Goal: Task Accomplishment & Management: Manage account settings

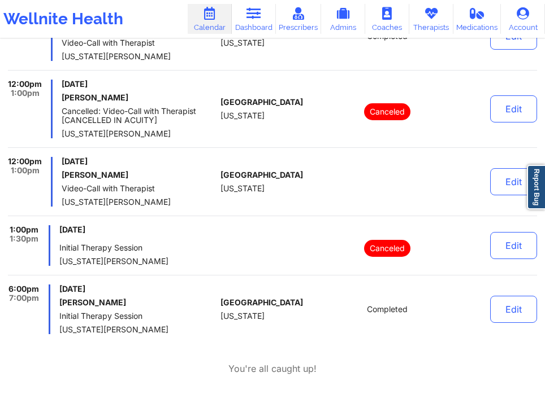
scroll to position [777, 0]
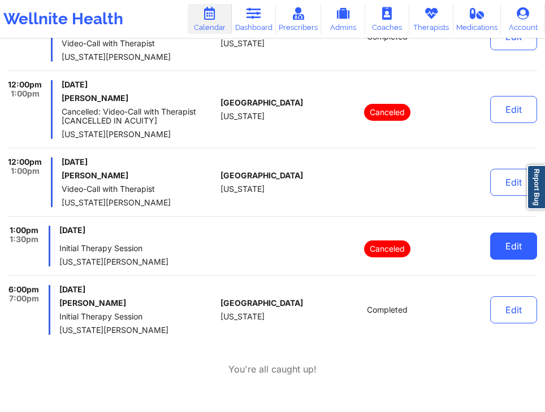
click at [508, 243] on button "Edit" at bounding box center [513, 246] width 47 height 27
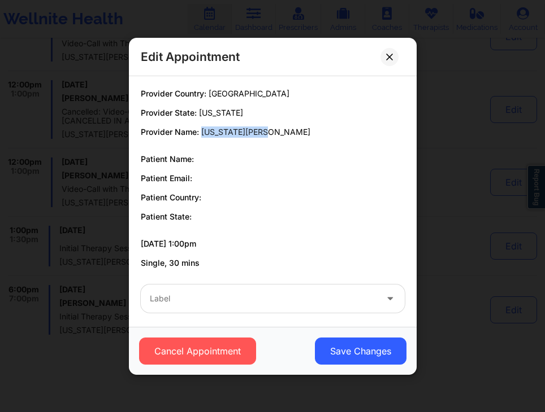
drag, startPoint x: 201, startPoint y: 133, endPoint x: 264, endPoint y: 133, distance: 63.3
click at [264, 133] on p "Provider Name: Virginia Gibala" at bounding box center [273, 132] width 264 height 11
copy span "Virginia Gibala"
click at [386, 53] on icon at bounding box center [389, 56] width 6 height 6
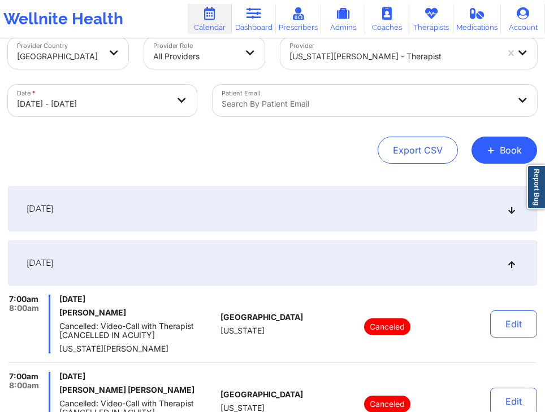
scroll to position [0, 0]
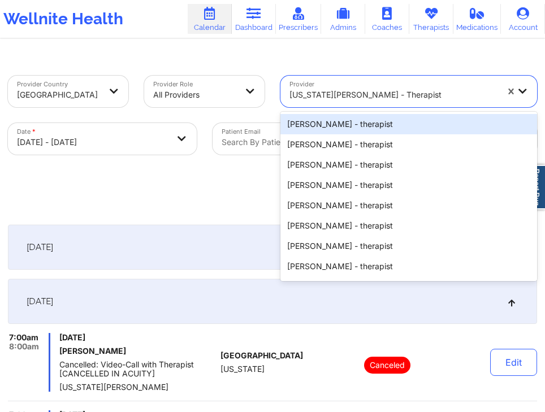
click at [406, 101] on div at bounding box center [393, 95] width 208 height 14
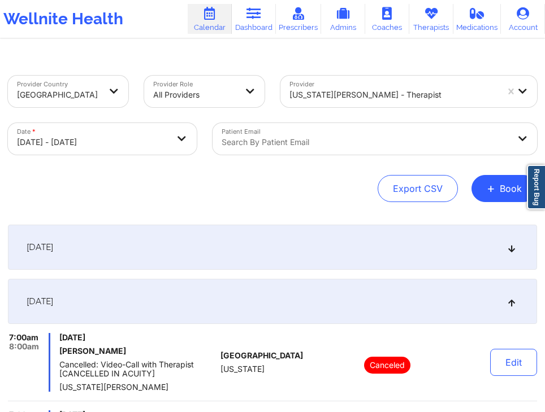
click at [413, 294] on div "September 30, 2025" at bounding box center [272, 301] width 529 height 45
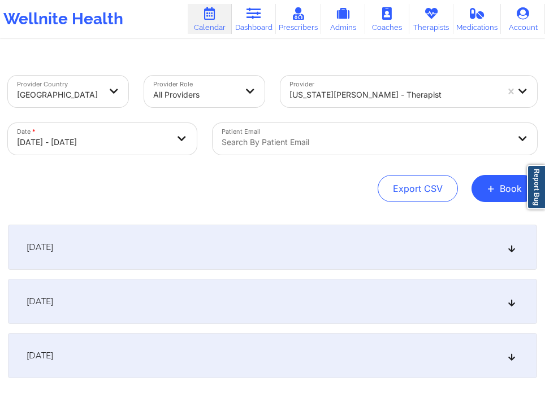
click at [361, 294] on div "September 30, 2025" at bounding box center [272, 301] width 529 height 45
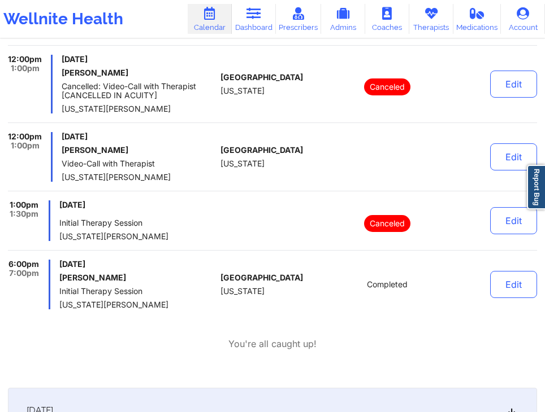
scroll to position [800, 0]
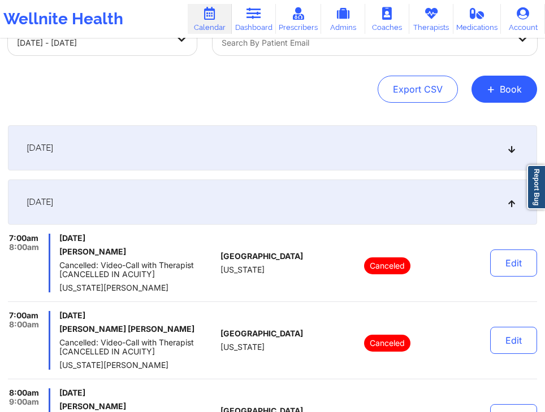
scroll to position [0, 0]
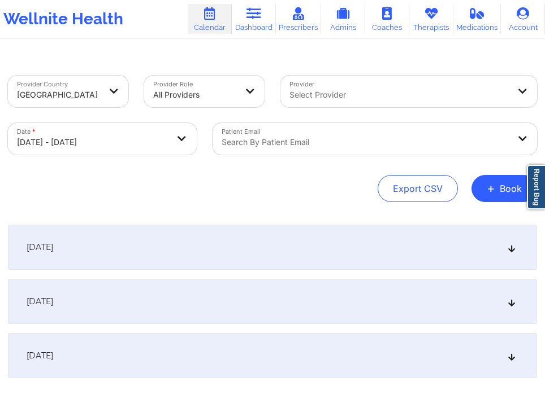
click at [341, 206] on div "Provider Country United States Provider Role All Providers Provider Select Prov…" at bounding box center [272, 239] width 545 height 368
click at [239, 306] on div "September 30, 2025" at bounding box center [272, 301] width 529 height 45
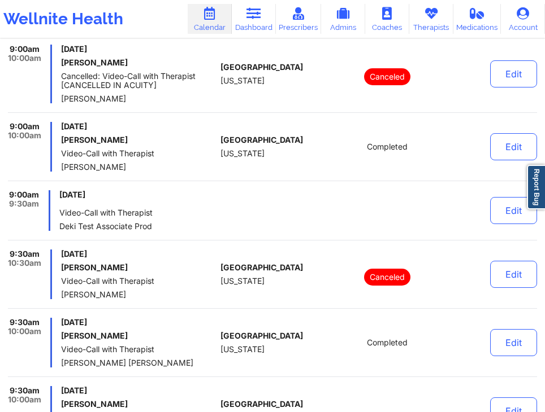
scroll to position [3364, 0]
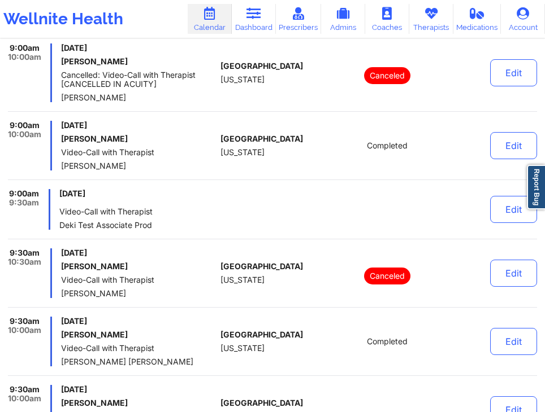
click at [359, 197] on div at bounding box center [386, 209] width 125 height 41
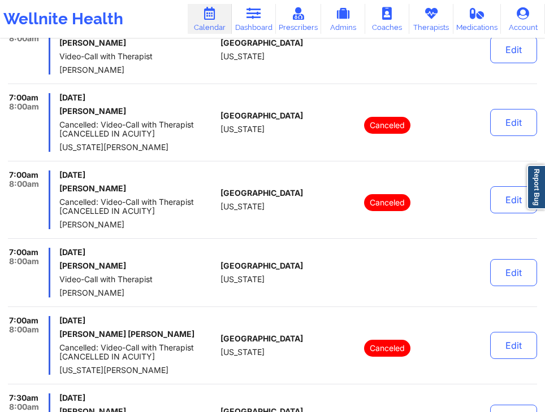
scroll to position [0, 0]
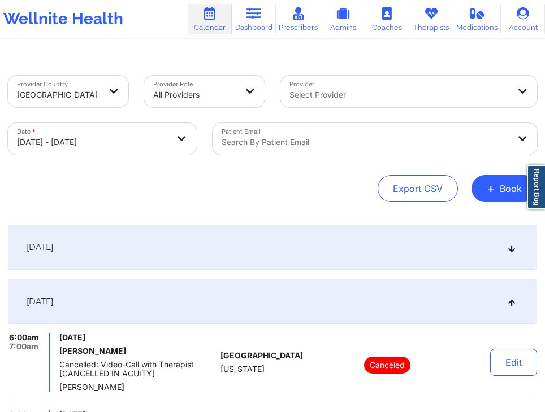
select select "2025-8"
select select "2025-9"
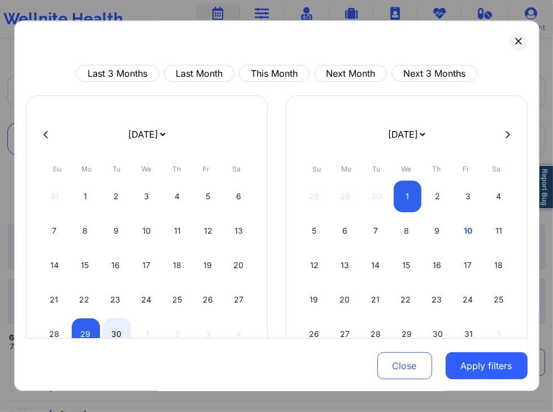
click at [192, 132] on body "Wellnite Health Calendar Dashboard Prescribers Admins Coaches Therapists Medica…" at bounding box center [276, 206] width 553 height 412
click at [488, 231] on div "11" at bounding box center [499, 232] width 28 height 32
select select "2025-9"
select select "2025-10"
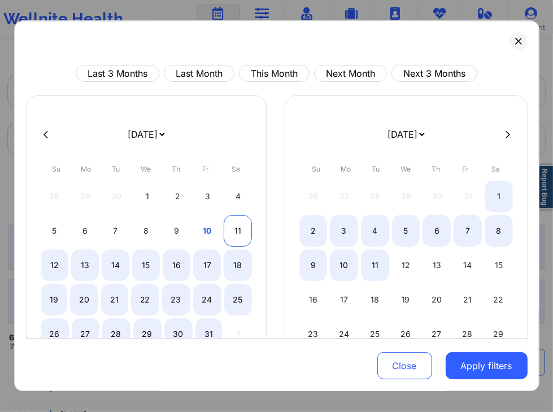
select select "2025-9"
select select "2025-10"
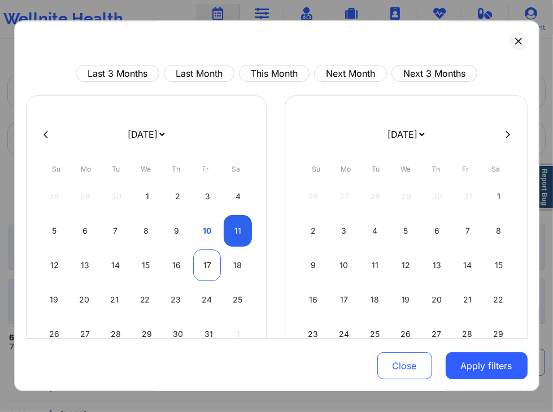
select select "2025-9"
select select "2025-10"
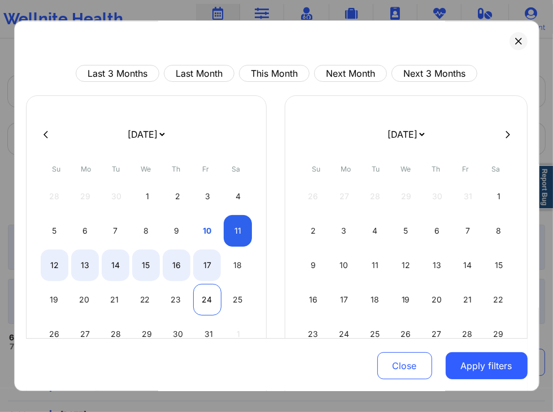
select select "2025-9"
select select "2025-10"
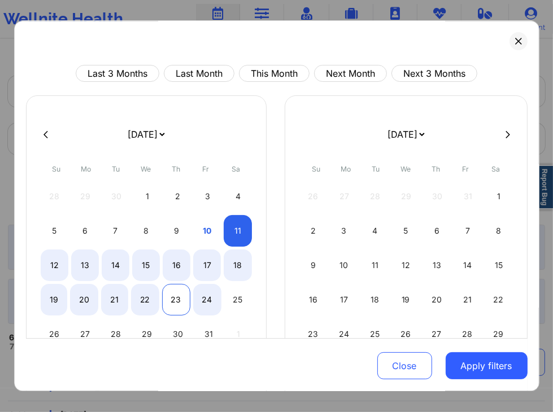
select select "2025-9"
select select "2025-10"
select select "2025-9"
select select "2025-10"
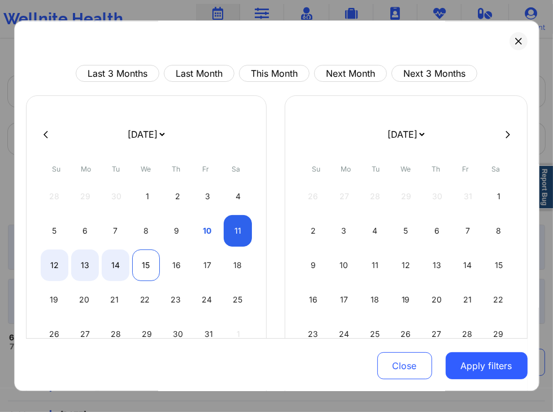
click at [151, 269] on div "15" at bounding box center [146, 266] width 28 height 32
select select "2025-9"
select select "2025-10"
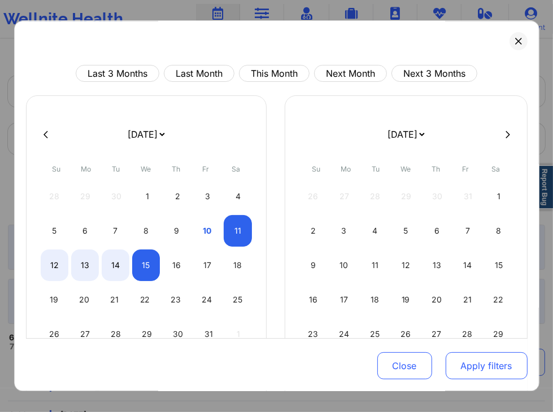
click at [461, 365] on button "Apply filters" at bounding box center [487, 366] width 82 height 27
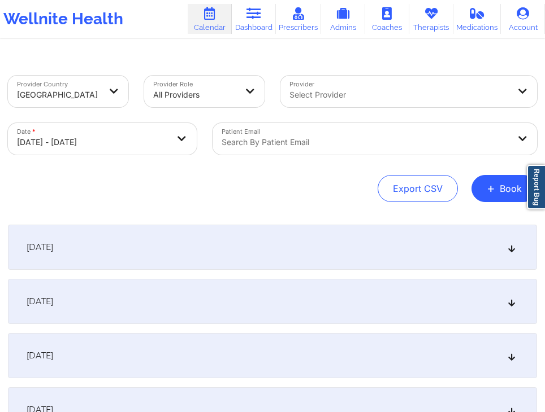
click at [353, 251] on div "October 11, 2025" at bounding box center [272, 247] width 529 height 45
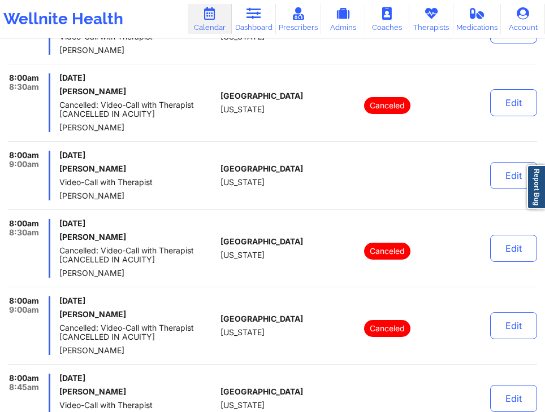
scroll to position [761, 0]
click at [369, 156] on div at bounding box center [386, 176] width 125 height 50
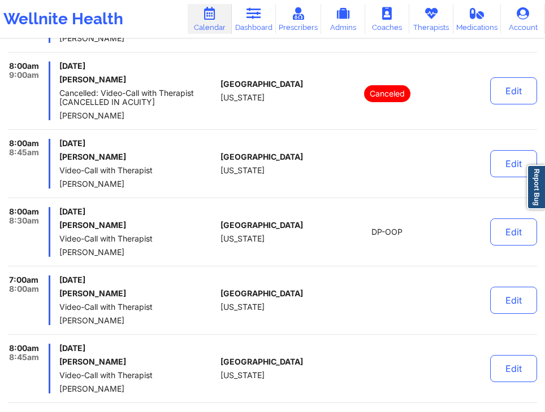
scroll to position [998, 0]
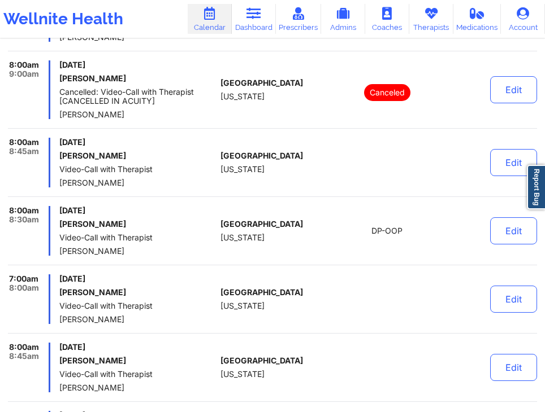
click at [408, 233] on div "DP-OOP" at bounding box center [386, 231] width 125 height 50
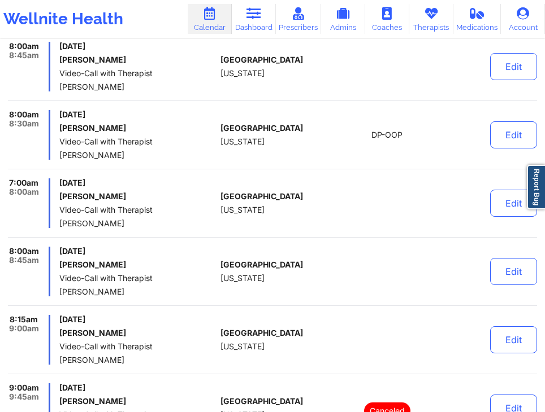
scroll to position [1095, 0]
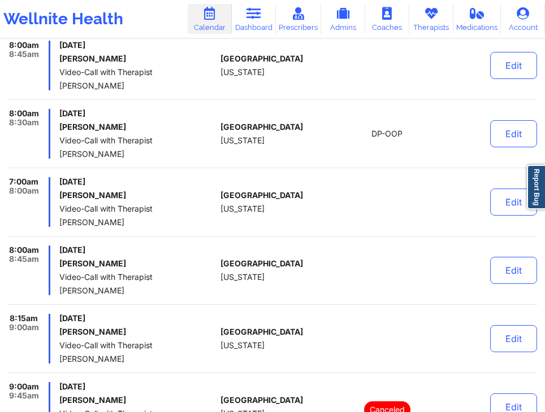
click at [406, 206] on div at bounding box center [386, 202] width 125 height 50
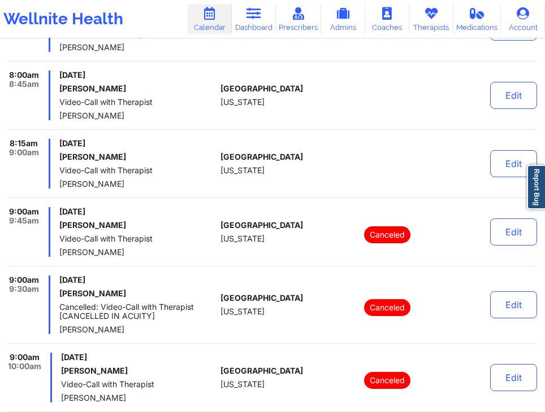
scroll to position [1271, 0]
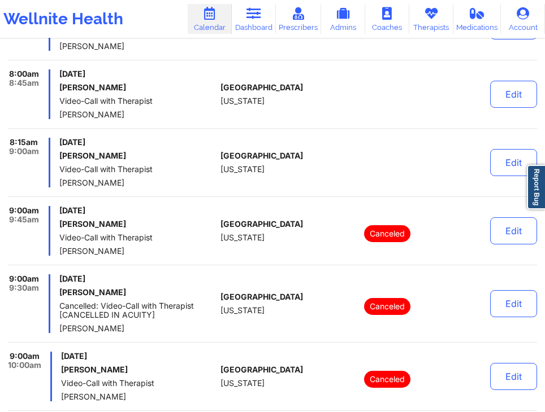
click at [386, 159] on div at bounding box center [386, 163] width 125 height 50
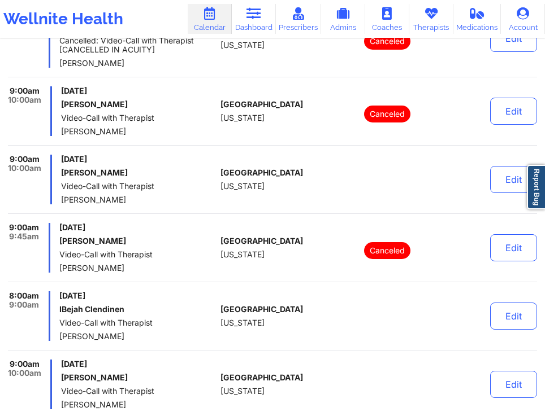
scroll to position [1538, 0]
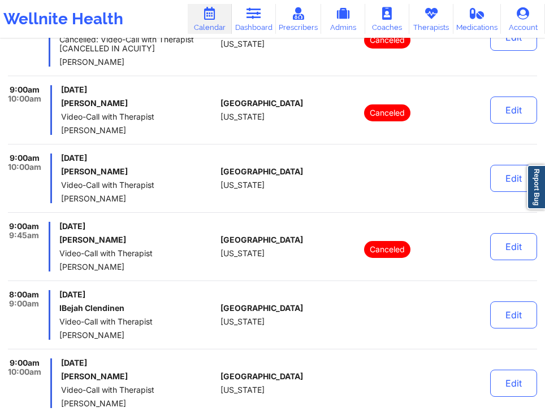
click at [389, 172] on div at bounding box center [386, 179] width 125 height 50
click at [405, 188] on div at bounding box center [386, 179] width 125 height 50
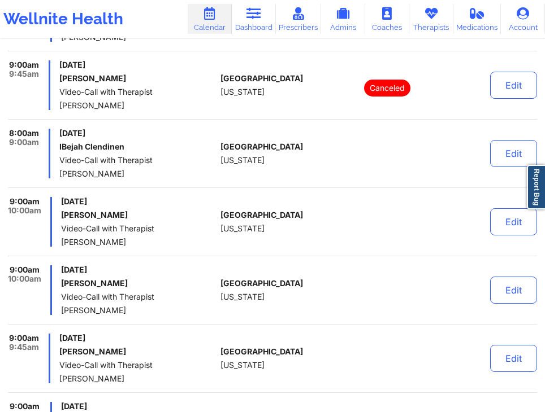
scroll to position [1700, 0]
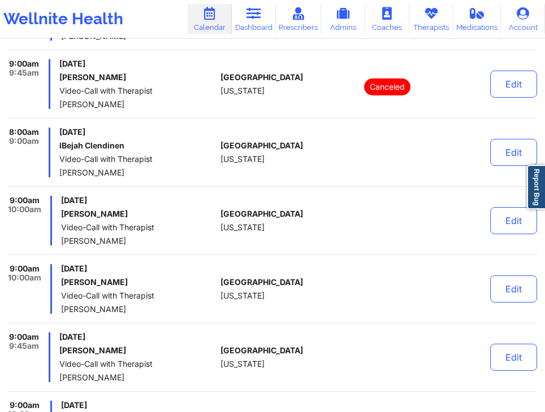
click at [407, 153] on div at bounding box center [386, 153] width 125 height 50
click at [382, 297] on div at bounding box center [386, 289] width 125 height 50
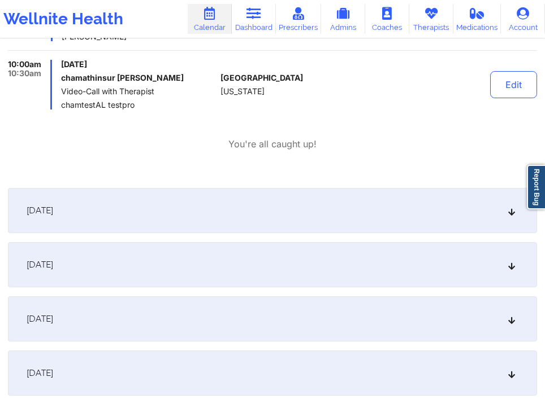
scroll to position [5836, 0]
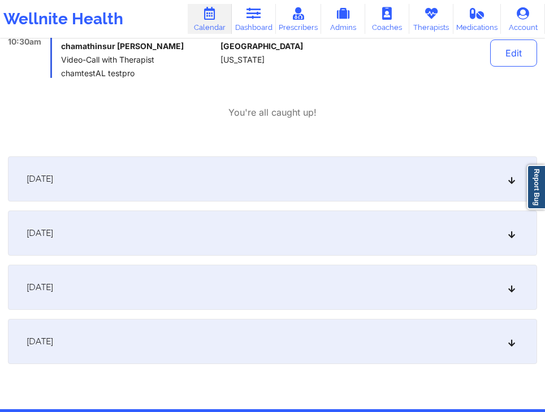
click at [395, 156] on div "October 12, 2025" at bounding box center [272, 178] width 529 height 45
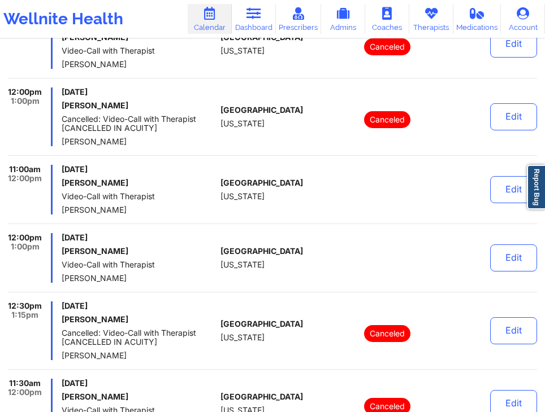
scroll to position [9376, 0]
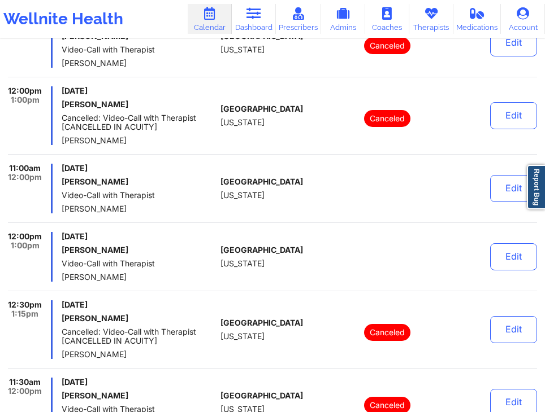
click at [362, 191] on div "8:00am 9:00am Sunday, October 12, 2025 Amber lake Video-Call with Therapist Ben…" at bounding box center [272, 184] width 529 height 7028
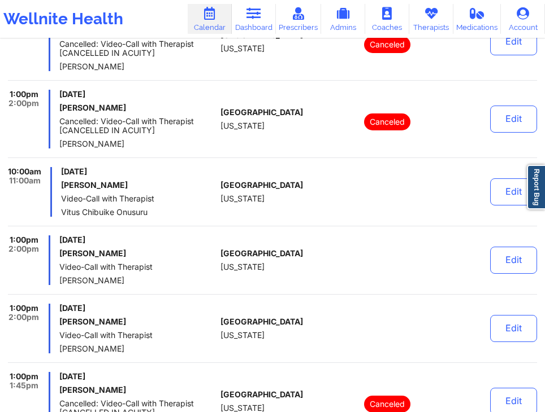
scroll to position [9959, 0]
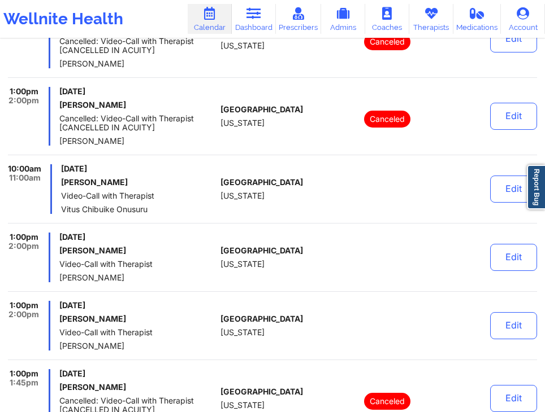
click at [392, 168] on div at bounding box center [386, 189] width 125 height 50
click at [512, 176] on button "Edit" at bounding box center [513, 189] width 47 height 27
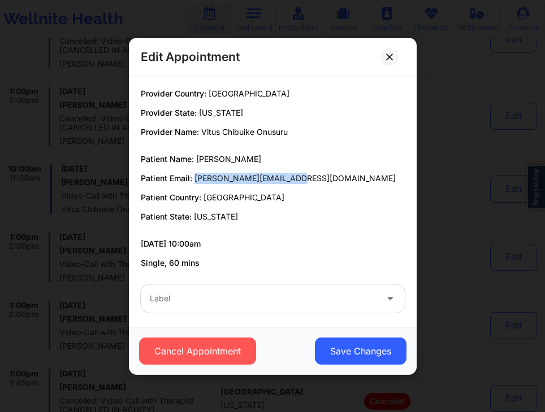
drag, startPoint x: 290, startPoint y: 177, endPoint x: 193, endPoint y: 174, distance: 97.8
click at [193, 174] on p "Patient Email: lynn.sperry18@gmail.com" at bounding box center [273, 178] width 264 height 11
copy span "lynn.sperry18@gmail.com"
click at [393, 51] on button at bounding box center [389, 56] width 18 height 18
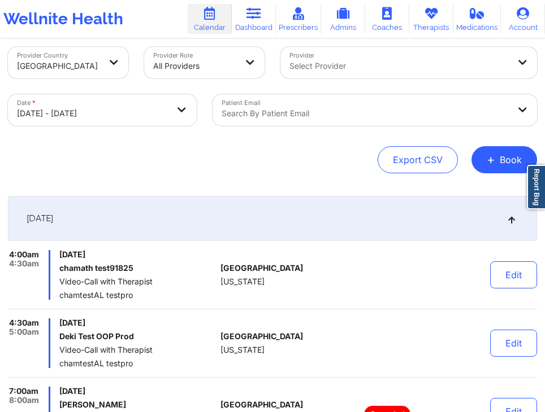
scroll to position [0, 0]
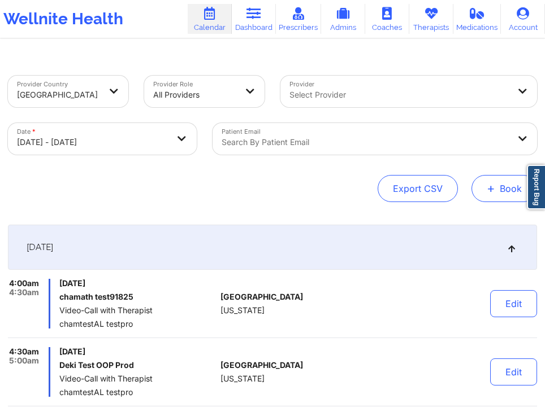
click at [499, 188] on button "+ Book" at bounding box center [504, 188] width 66 height 27
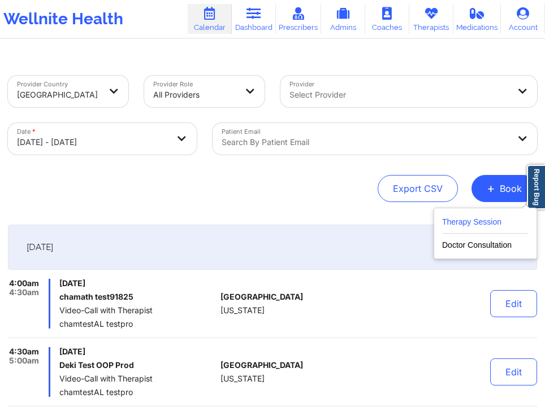
click at [486, 217] on button "Therapy Session" at bounding box center [485, 224] width 86 height 19
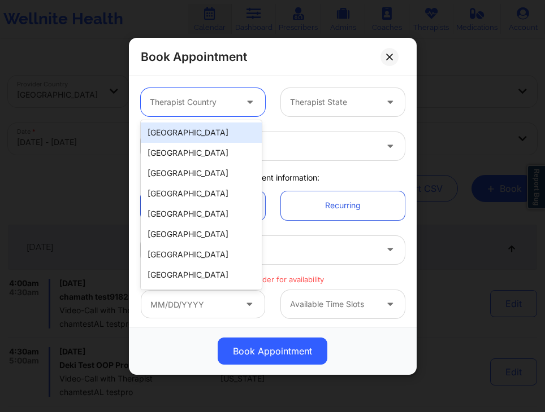
click at [208, 90] on div "Therapist Country" at bounding box center [189, 102] width 97 height 28
click at [193, 129] on div "[GEOGRAPHIC_DATA]" at bounding box center [201, 133] width 121 height 20
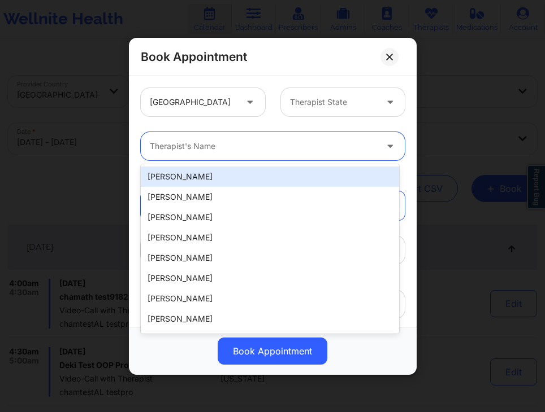
click at [209, 141] on div at bounding box center [263, 147] width 227 height 14
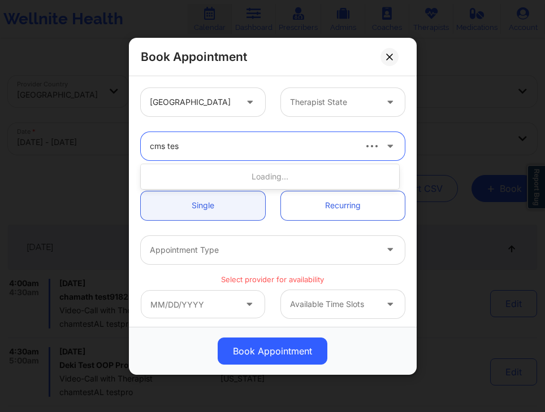
type input "cms test"
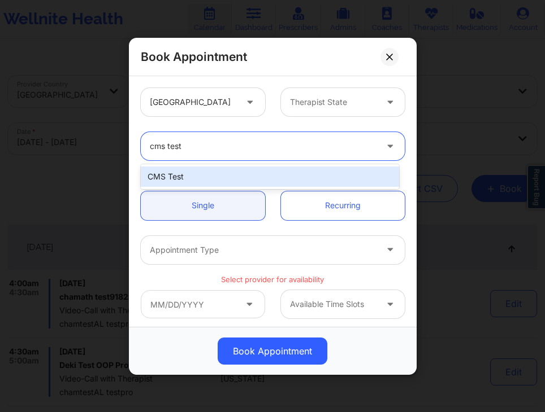
click at [249, 180] on div "CMS Test" at bounding box center [270, 177] width 258 height 20
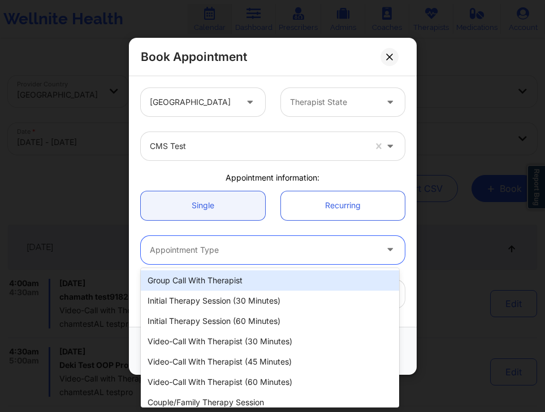
click at [281, 244] on div at bounding box center [263, 250] width 227 height 14
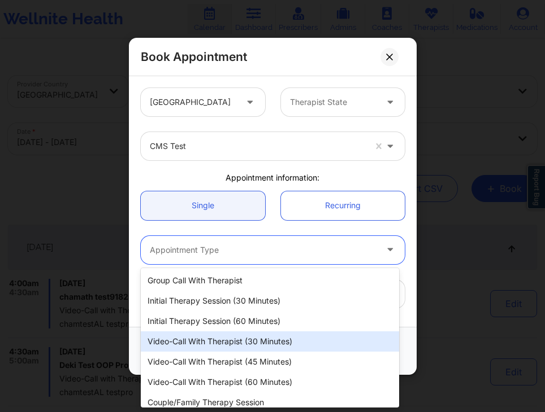
click at [280, 347] on div "Video-Call with Therapist (30 minutes)" at bounding box center [270, 342] width 258 height 20
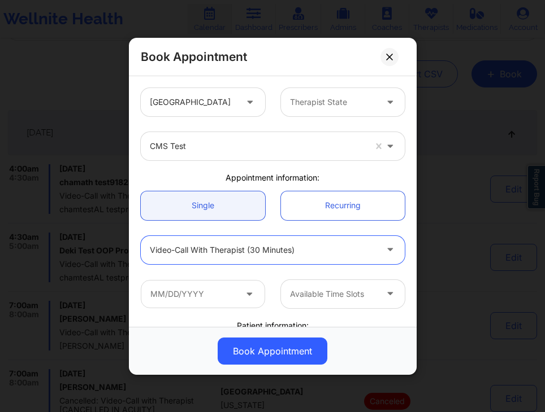
scroll to position [115, 0]
click at [205, 297] on input "text" at bounding box center [203, 294] width 124 height 28
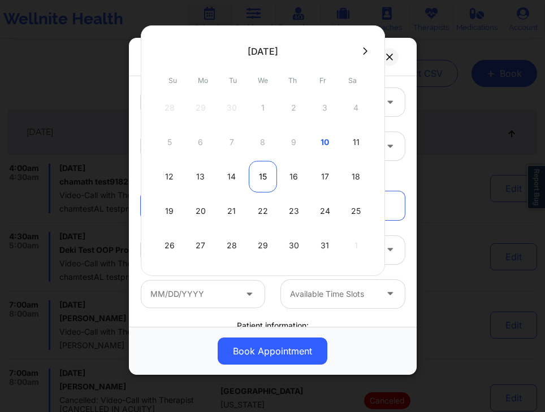
click at [268, 177] on div "15" at bounding box center [263, 177] width 28 height 32
type input "10/15/2025"
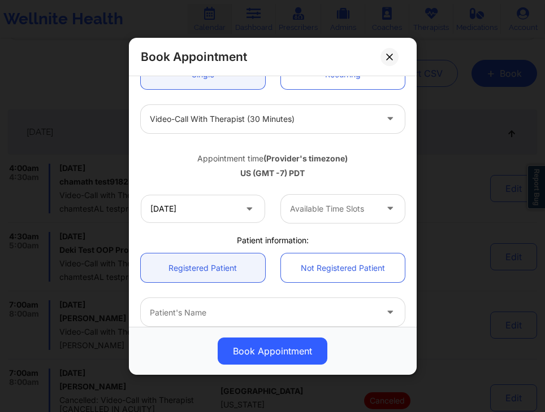
scroll to position [133, 0]
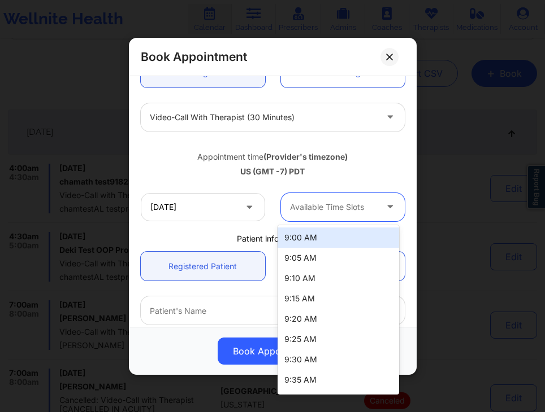
click at [330, 199] on div "Available Time Slots" at bounding box center [328, 207] width 97 height 28
click at [320, 236] on div "9:00 AM" at bounding box center [337, 238] width 121 height 20
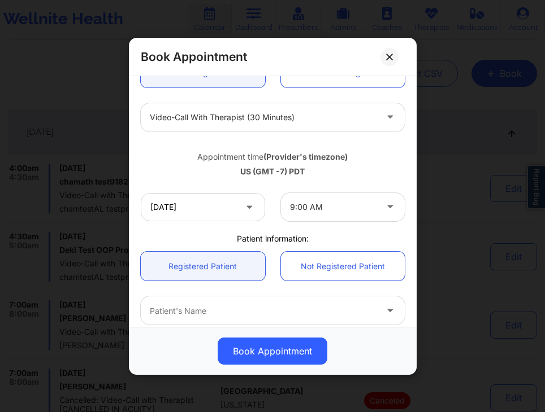
click at [280, 177] on div "Appointment time (Provider's timezone) US (GMT -7) PDT" at bounding box center [273, 162] width 280 height 46
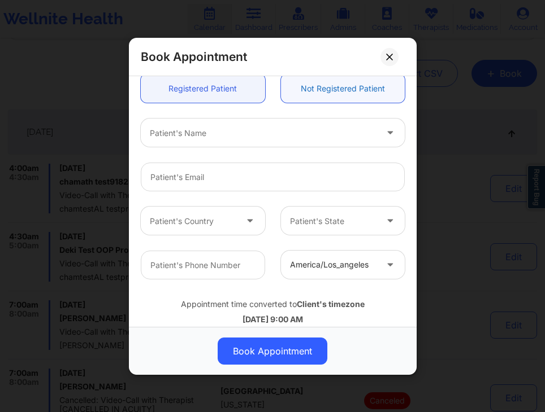
click at [298, 92] on link "Not Registered Patient" at bounding box center [342, 88] width 124 height 29
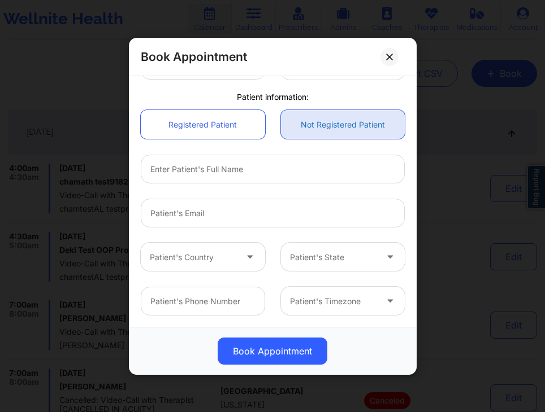
scroll to position [275, 0]
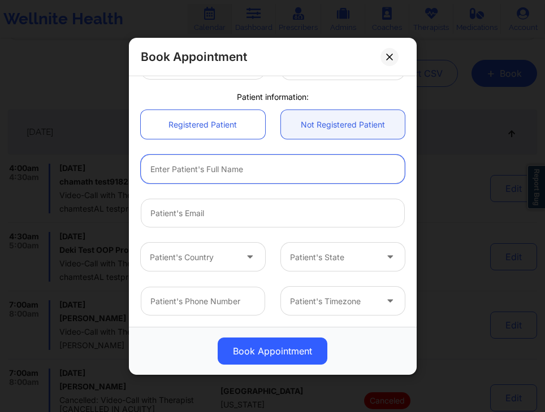
click at [225, 172] on input "text" at bounding box center [273, 169] width 264 height 29
type input "Unregistered Patient Test"
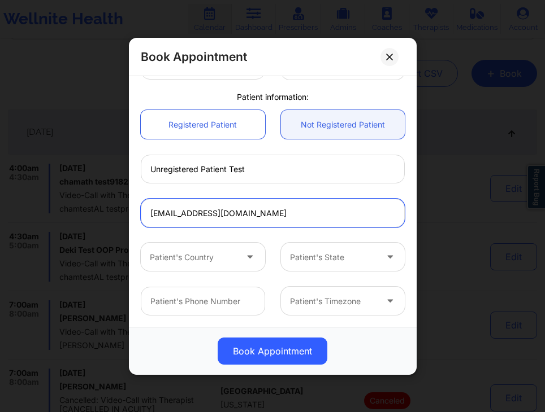
type input "unregisteredpatient@well.co"
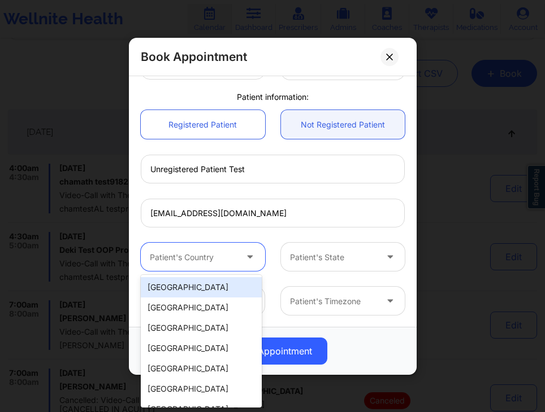
click at [199, 258] on div at bounding box center [193, 257] width 87 height 14
click at [197, 289] on div "[GEOGRAPHIC_DATA]" at bounding box center [201, 287] width 121 height 20
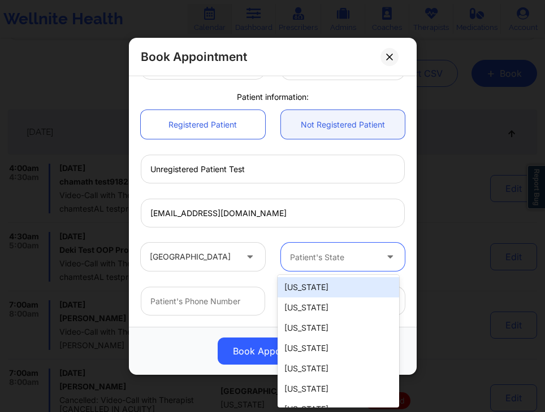
click at [317, 262] on div at bounding box center [332, 257] width 87 height 14
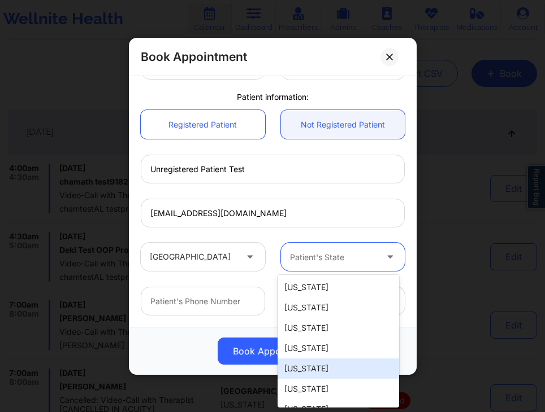
click at [317, 369] on div "[US_STATE]" at bounding box center [337, 369] width 121 height 20
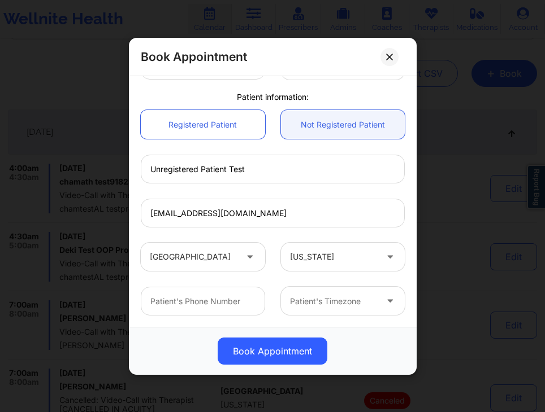
click at [276, 281] on div "Patient's Timezone" at bounding box center [273, 301] width 280 height 44
click at [232, 303] on input "text" at bounding box center [203, 301] width 124 height 29
type input "06282502474"
type input "Bangladesh"
click at [160, 308] on input "06282502474" at bounding box center [203, 301] width 124 height 29
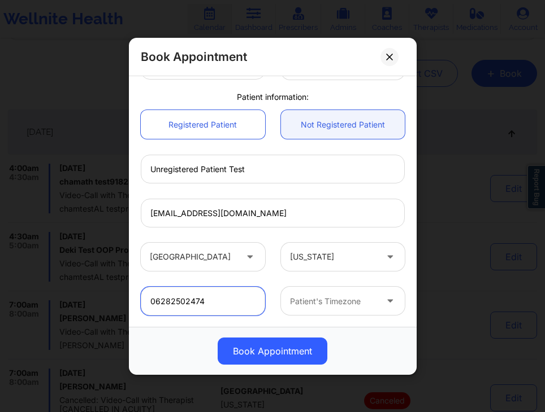
click at [160, 308] on input "06282502474" at bounding box center [203, 301] width 124 height 29
click at [155, 301] on input "06282502474" at bounding box center [203, 301] width 124 height 29
type input "6282502474"
click at [265, 288] on div "6282502474" at bounding box center [203, 301] width 140 height 28
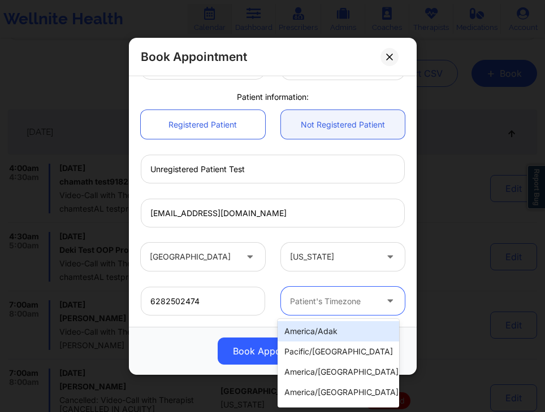
click at [307, 298] on div at bounding box center [332, 301] width 87 height 14
click at [328, 331] on div "america/adak" at bounding box center [337, 331] width 121 height 20
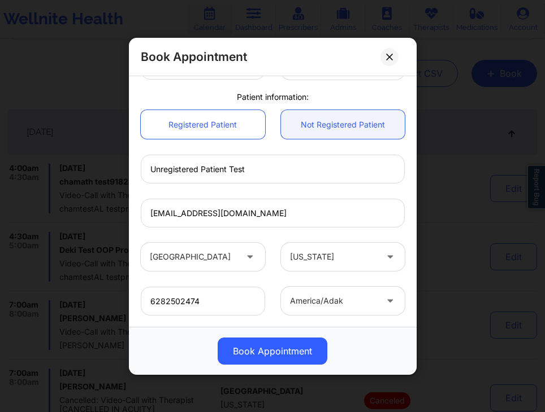
click at [263, 278] on div "[GEOGRAPHIC_DATA] [US_STATE]" at bounding box center [273, 257] width 280 height 44
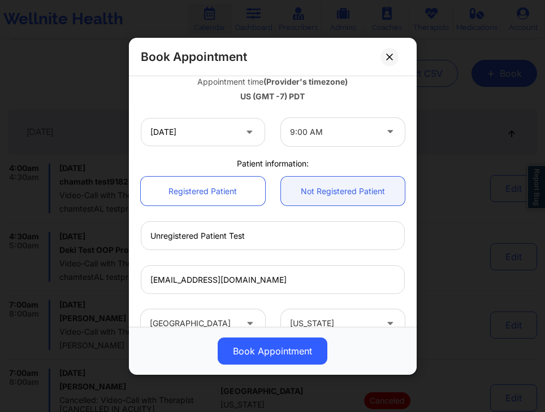
scroll to position [209, 0]
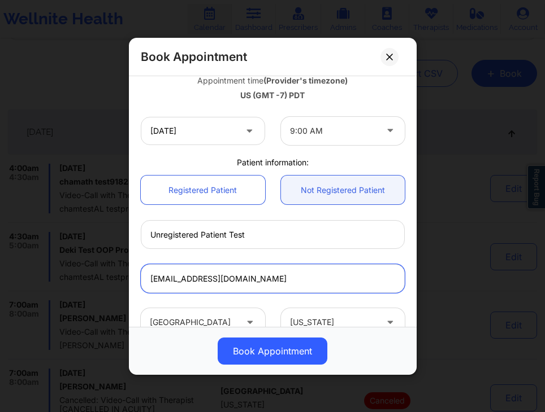
click at [272, 288] on input "unregisteredpatient@well.co" at bounding box center [273, 278] width 264 height 29
click at [310, 254] on div "Unregistered Patient Test" at bounding box center [273, 234] width 280 height 44
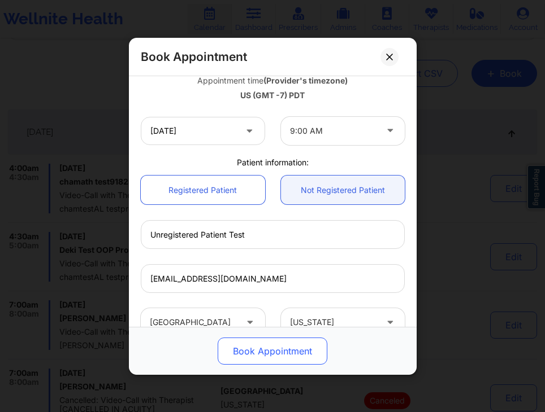
click at [297, 345] on button "Book Appointment" at bounding box center [272, 351] width 110 height 27
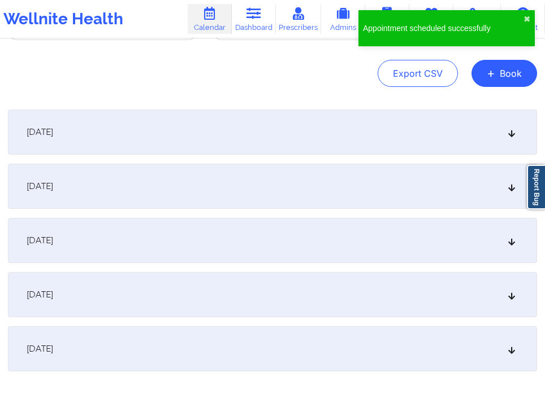
click at [352, 339] on div "[DATE]" at bounding box center [272, 348] width 529 height 45
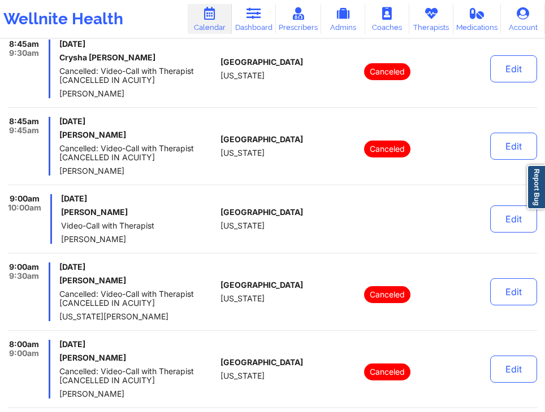
scroll to position [1373, 0]
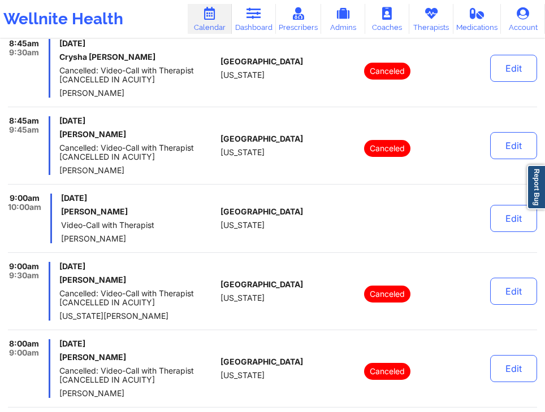
click at [280, 209] on div "United States Florida" at bounding box center [270, 219] width 100 height 50
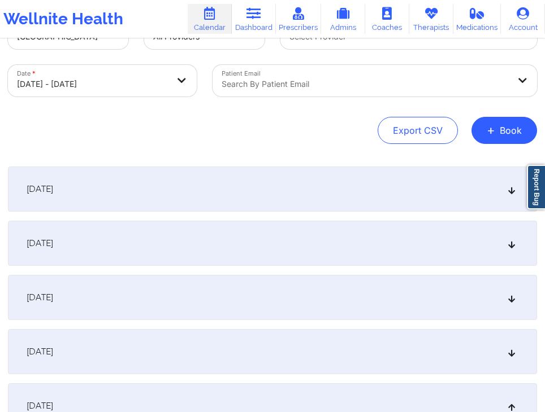
scroll to position [16, 0]
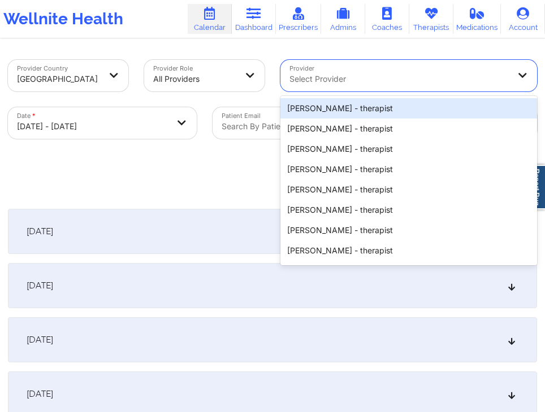
click at [341, 84] on div at bounding box center [398, 79] width 219 height 14
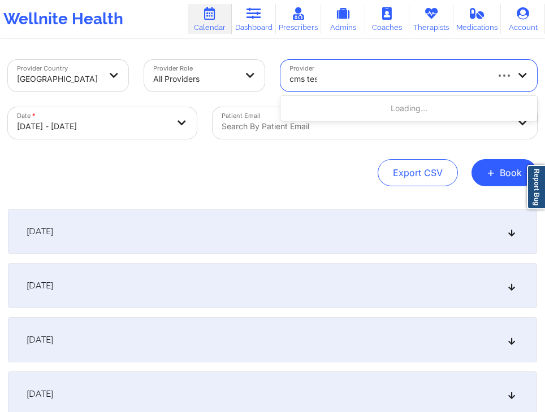
type input "cms test"
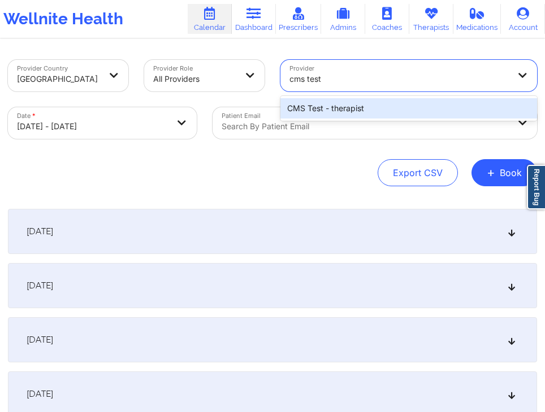
click at [356, 108] on div "CMS Test - therapist" at bounding box center [408, 108] width 256 height 20
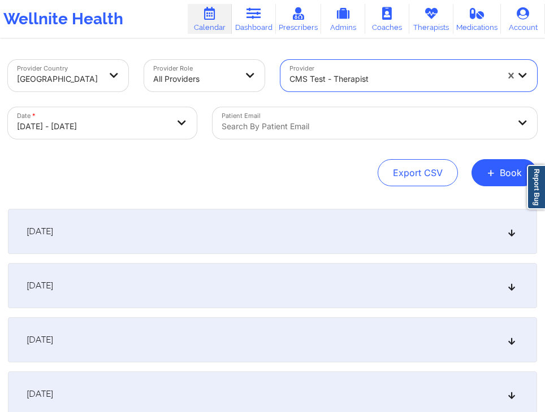
scroll to position [166, 0]
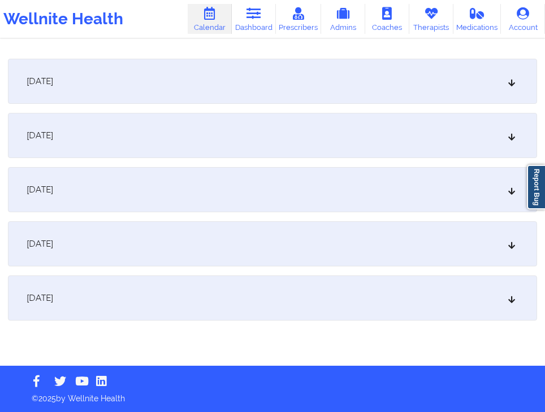
click at [294, 306] on div "[DATE]" at bounding box center [272, 298] width 529 height 45
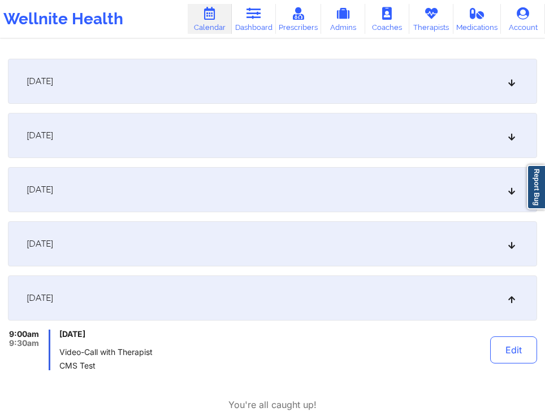
click at [326, 269] on div "October 11, 2025 No appointments October 12, 2025 No appointments October 13, 2…" at bounding box center [272, 249] width 529 height 381
click at [513, 349] on button "Edit" at bounding box center [513, 350] width 47 height 27
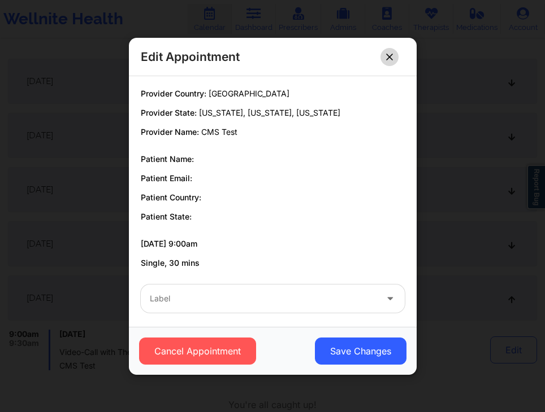
click at [391, 54] on icon at bounding box center [389, 56] width 7 height 7
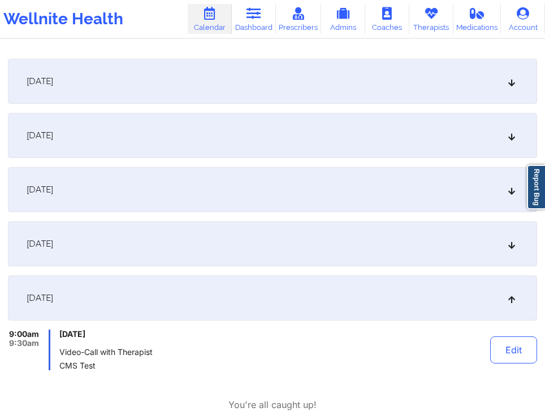
scroll to position [0, 0]
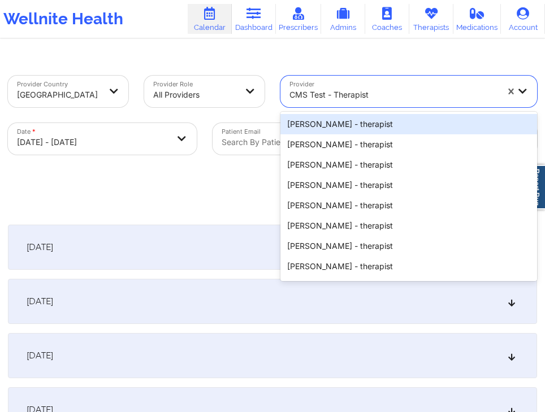
click at [485, 93] on div at bounding box center [393, 95] width 208 height 14
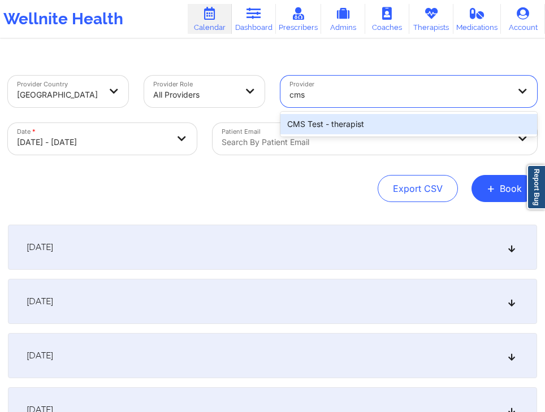
type input "cms"
click at [418, 124] on div "CMS Test - therapist" at bounding box center [408, 124] width 256 height 20
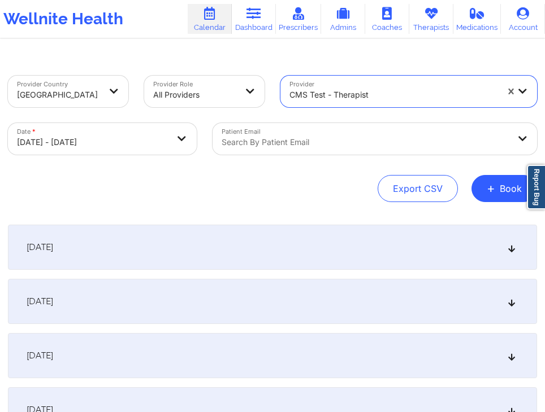
scroll to position [166, 0]
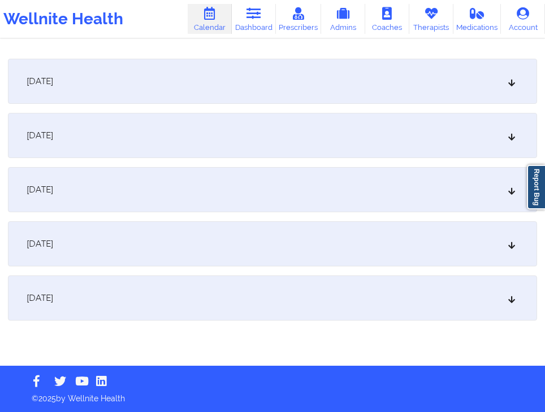
click at [382, 294] on div "[DATE]" at bounding box center [272, 298] width 529 height 45
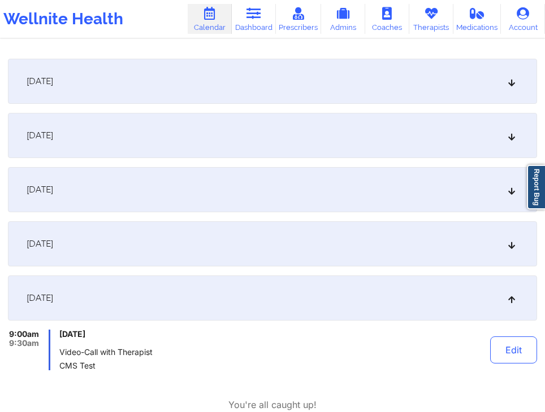
scroll to position [0, 0]
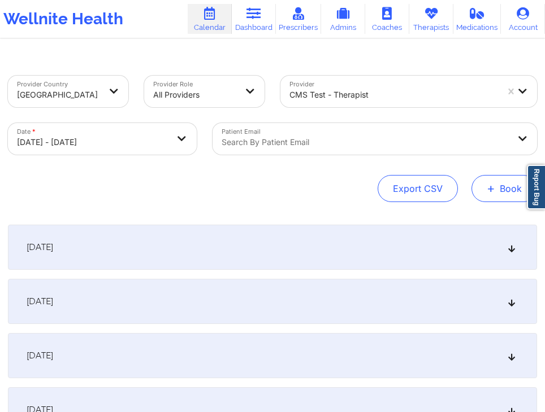
click at [497, 195] on button "+ Book" at bounding box center [504, 188] width 66 height 27
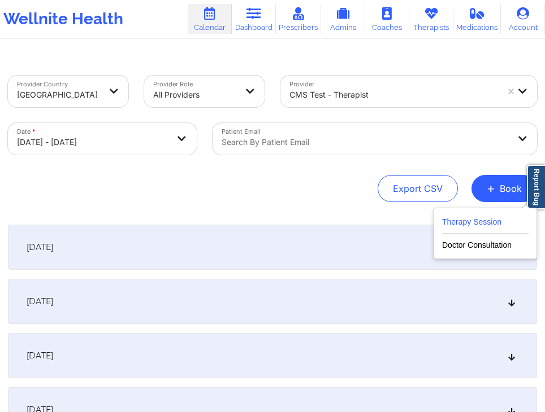
click at [472, 225] on button "Therapy Session" at bounding box center [485, 224] width 86 height 19
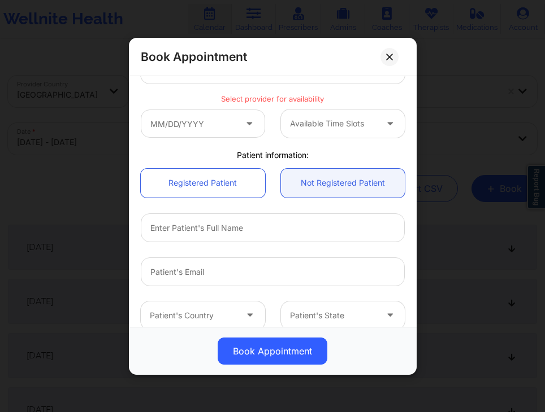
scroll to position [185, 0]
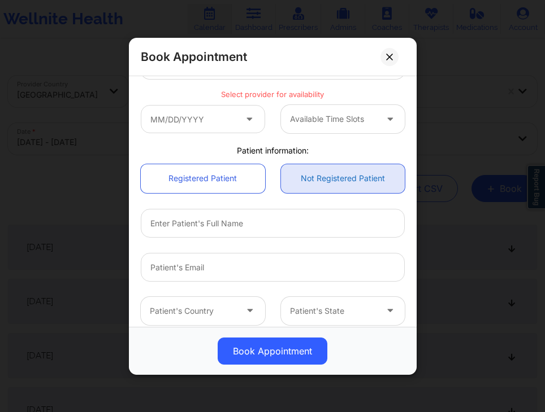
click at [332, 180] on link "Not Registered Patient" at bounding box center [342, 178] width 124 height 29
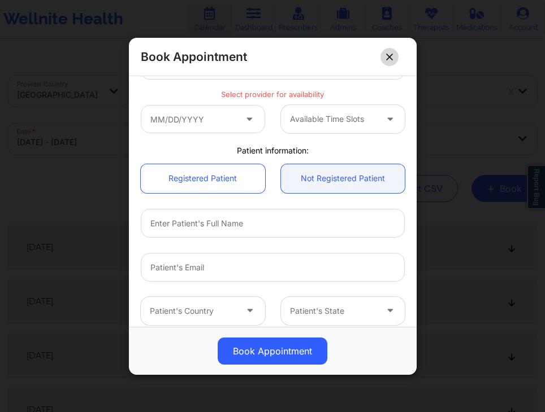
click at [391, 62] on button at bounding box center [389, 56] width 18 height 18
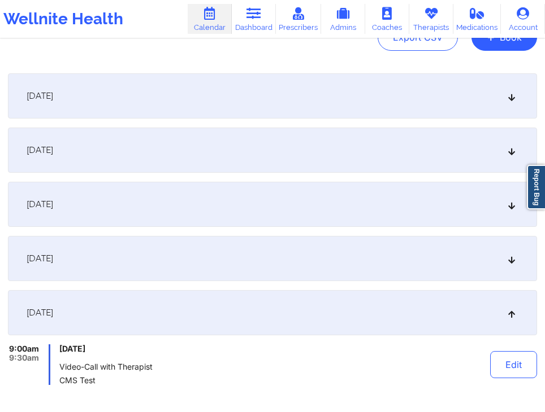
scroll to position [285, 0]
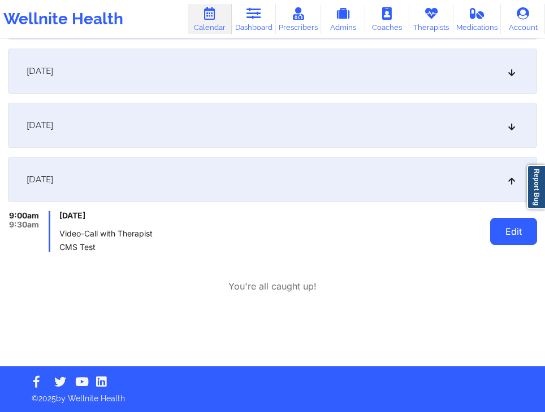
click at [508, 231] on button "Edit" at bounding box center [513, 231] width 47 height 27
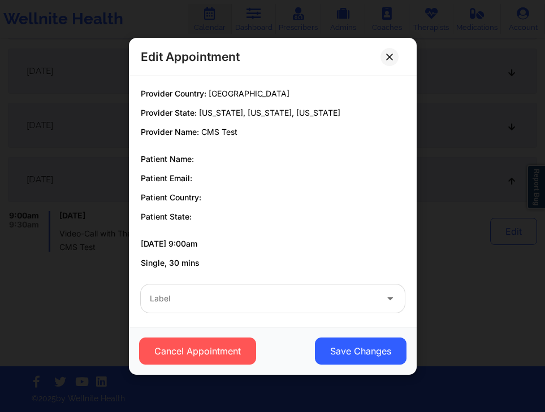
drag, startPoint x: 185, startPoint y: 245, endPoint x: 215, endPoint y: 245, distance: 29.4
click at [215, 245] on p "10/15/2025 9:00am" at bounding box center [273, 243] width 264 height 11
click at [390, 59] on icon at bounding box center [389, 56] width 7 height 7
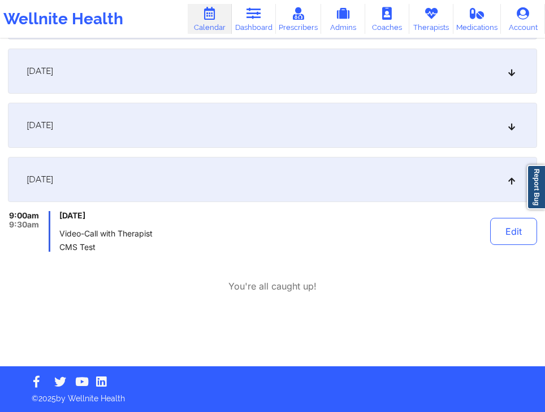
scroll to position [0, 0]
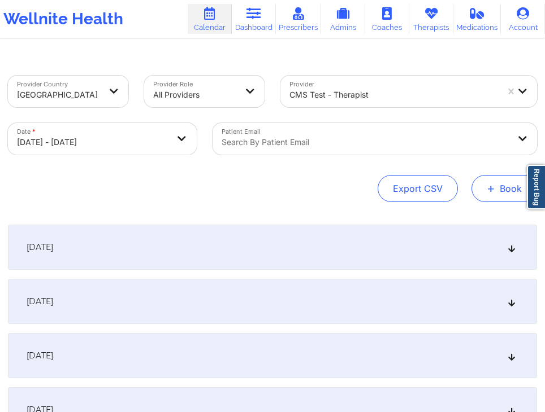
click at [488, 187] on span "+" at bounding box center [490, 188] width 8 height 6
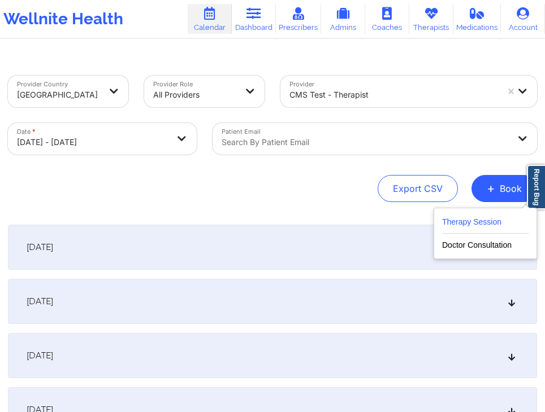
click at [459, 224] on button "Therapy Session" at bounding box center [485, 224] width 86 height 19
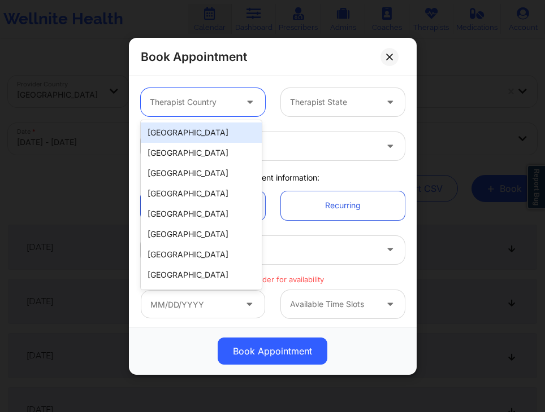
click at [221, 101] on div at bounding box center [193, 102] width 87 height 14
click at [191, 130] on div "[GEOGRAPHIC_DATA]" at bounding box center [201, 133] width 121 height 20
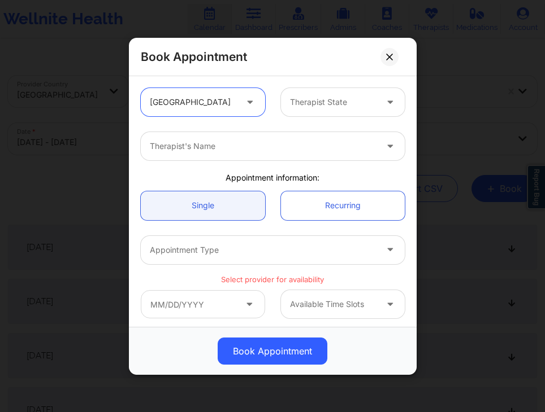
click at [195, 136] on div "Therapist's Name" at bounding box center [259, 146] width 237 height 28
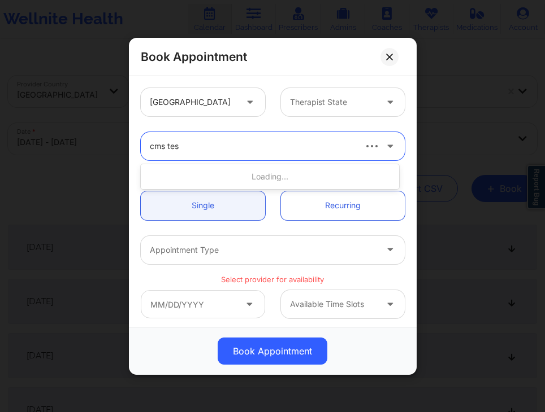
type input "cms test"
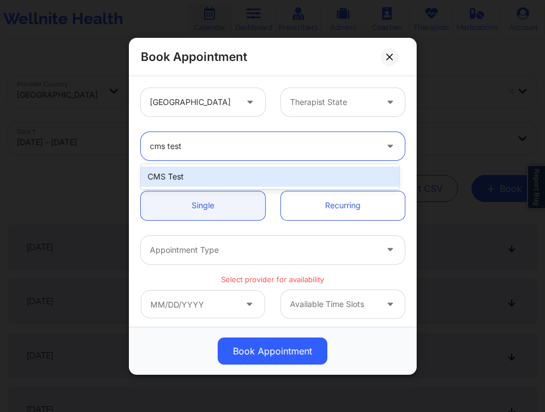
click at [212, 177] on div "CMS Test" at bounding box center [270, 177] width 258 height 20
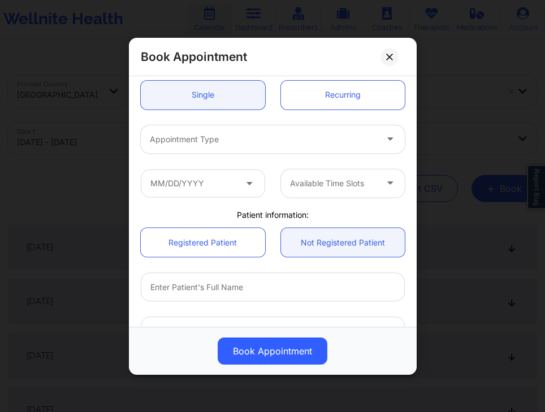
scroll to position [112, 0]
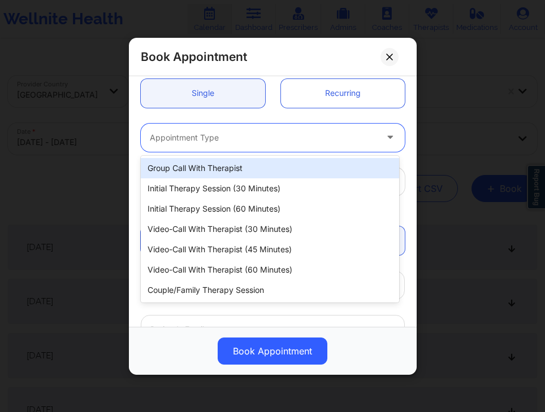
click at [248, 127] on div "Appointment Type" at bounding box center [259, 137] width 237 height 28
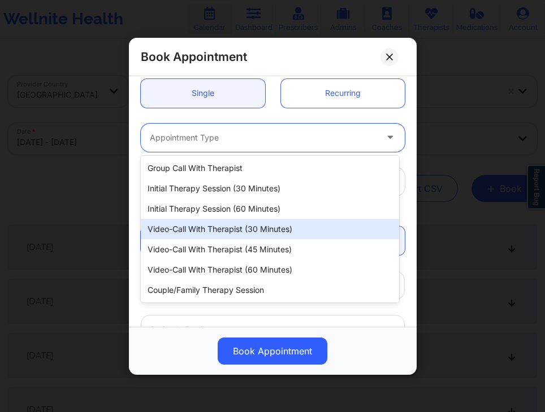
click at [260, 231] on div "Video-Call with Therapist (30 minutes)" at bounding box center [270, 229] width 258 height 20
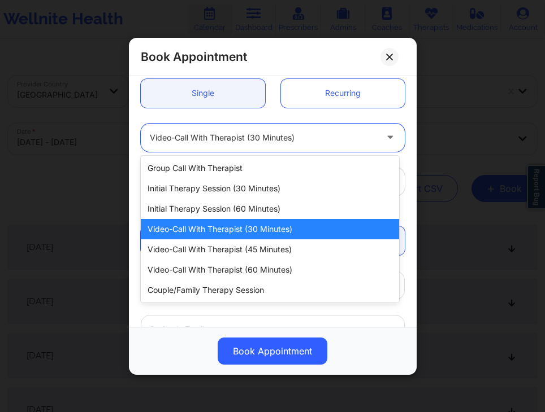
click at [251, 137] on div at bounding box center [263, 137] width 227 height 14
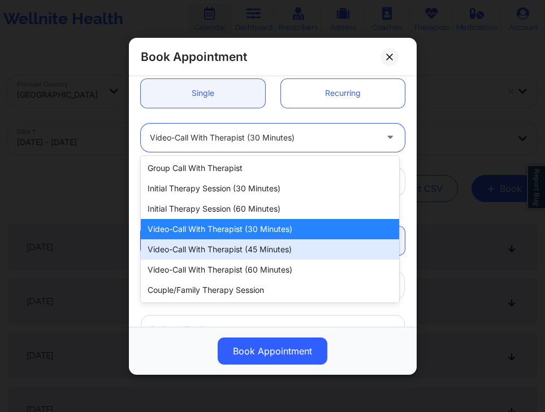
click at [255, 254] on div "Video-Call with Therapist (45 minutes)" at bounding box center [270, 249] width 258 height 20
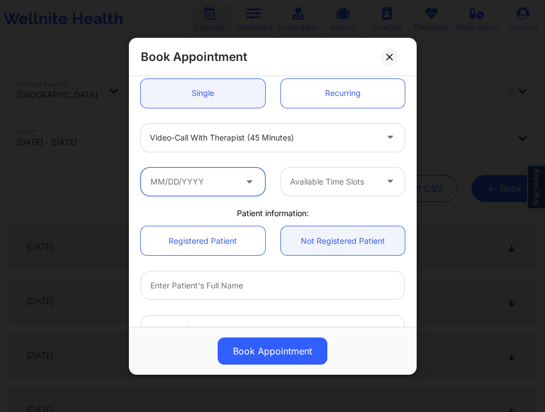
click at [217, 188] on input "text" at bounding box center [203, 181] width 124 height 28
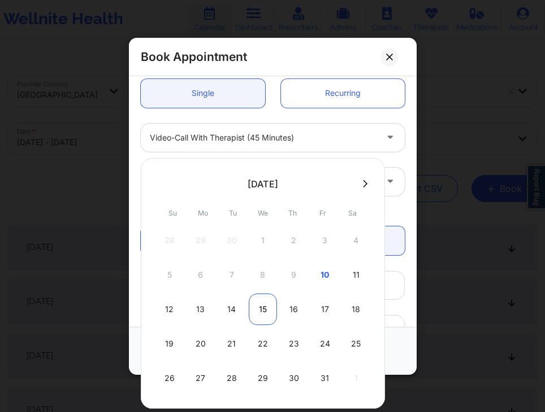
click at [266, 315] on div "15" at bounding box center [263, 310] width 28 height 32
type input "10/15/2025"
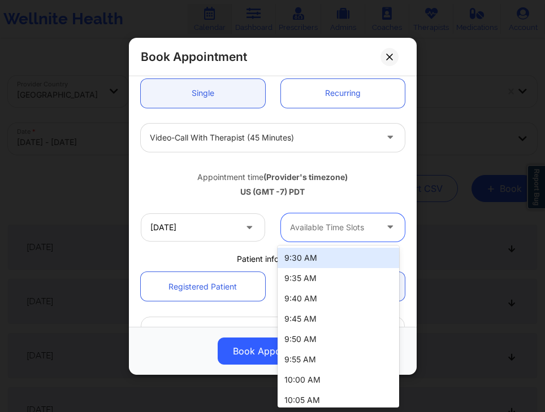
click at [326, 229] on div at bounding box center [332, 227] width 87 height 14
click at [317, 258] on div "9:30 AM" at bounding box center [337, 258] width 121 height 20
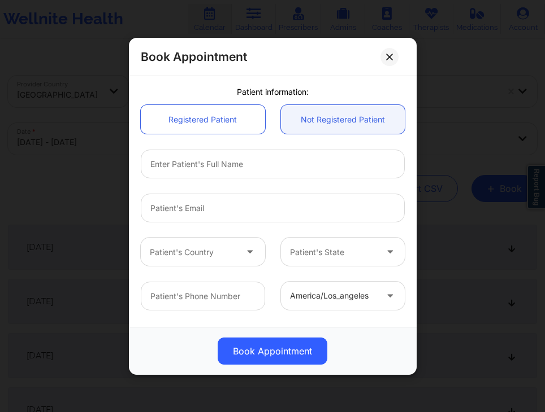
scroll to position [286, 0]
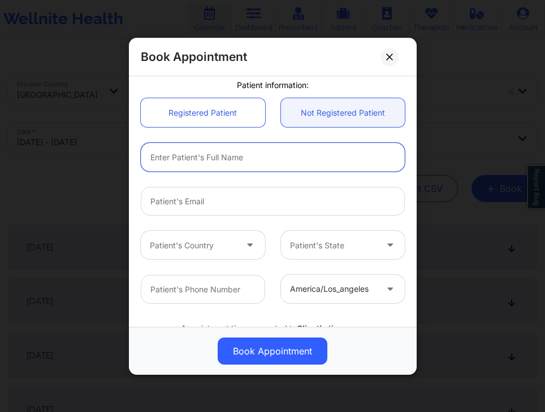
click at [197, 156] on input "text" at bounding box center [273, 157] width 264 height 29
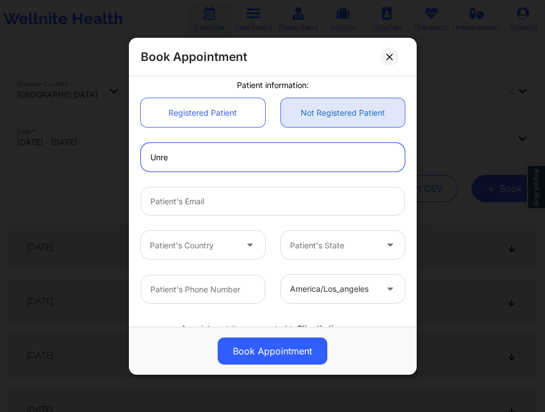
type input "Unre"
click at [352, 108] on link "Not Registered Patient" at bounding box center [342, 112] width 124 height 29
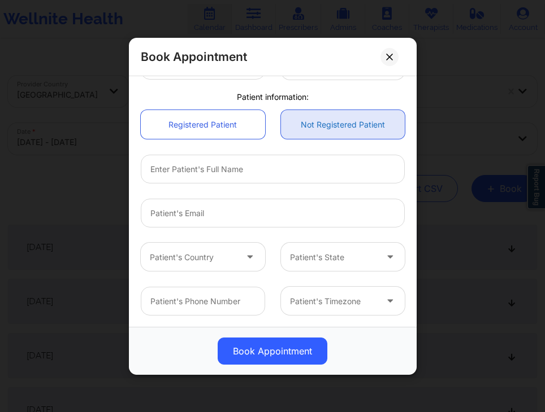
scroll to position [275, 0]
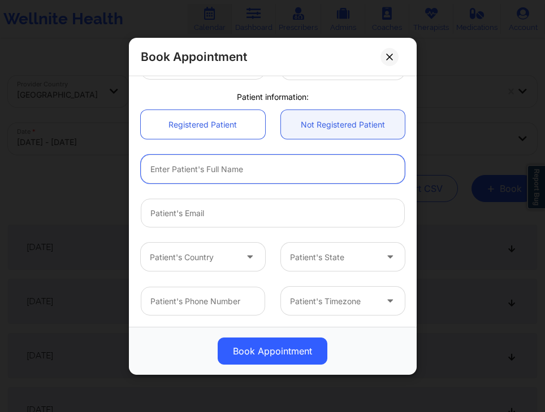
click at [233, 162] on input "text" at bounding box center [273, 169] width 264 height 29
type input "Unregistered Pat2"
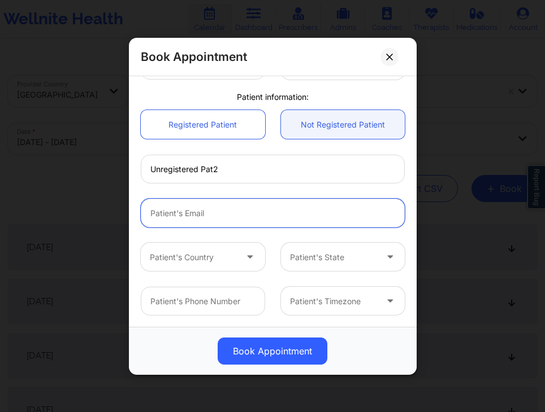
click at [212, 213] on input "Patient Email" at bounding box center [273, 213] width 264 height 29
type input "unregpt2@well.co"
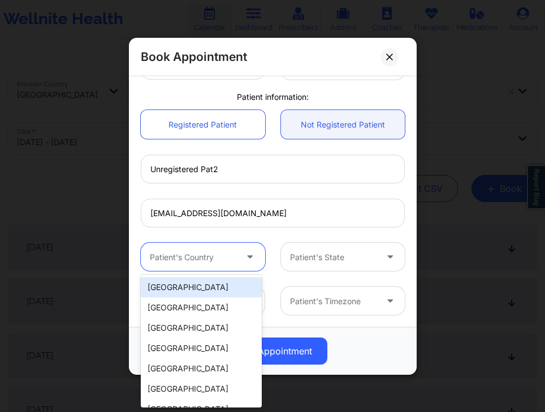
click at [196, 255] on div at bounding box center [193, 257] width 87 height 14
click at [194, 293] on div "[GEOGRAPHIC_DATA]" at bounding box center [201, 287] width 121 height 20
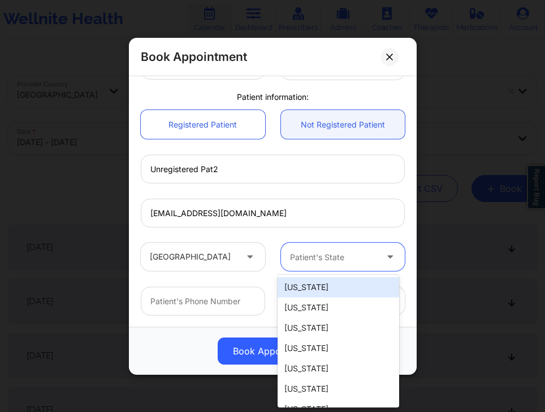
click at [291, 267] on div "Patient's State" at bounding box center [328, 257] width 97 height 28
click at [298, 288] on div "Alabama" at bounding box center [337, 287] width 121 height 20
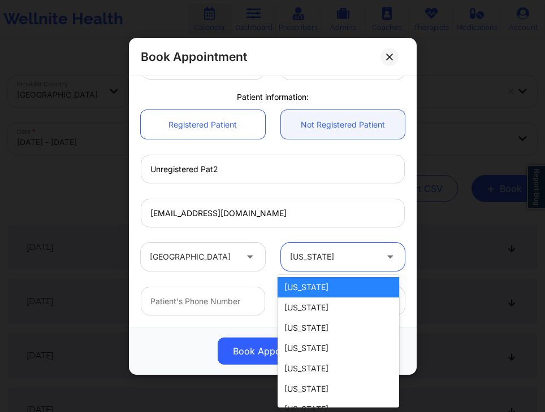
click at [307, 250] on div at bounding box center [332, 257] width 87 height 14
click at [303, 385] on div "Colorado" at bounding box center [337, 389] width 121 height 20
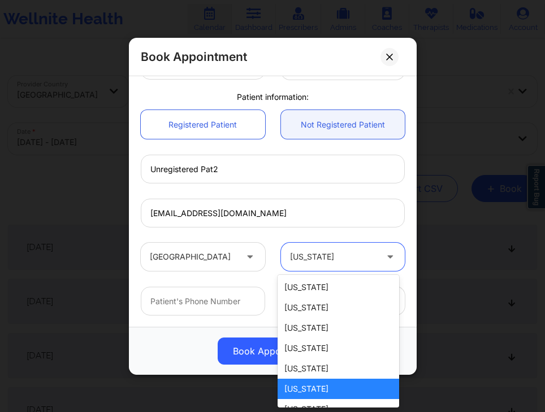
click at [316, 254] on div at bounding box center [332, 257] width 87 height 14
click at [298, 363] on div "[US_STATE]" at bounding box center [337, 369] width 121 height 20
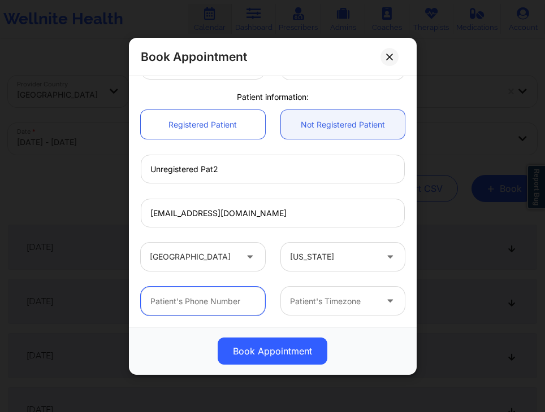
click at [217, 301] on input "text" at bounding box center [203, 301] width 124 height 29
type input "06282502474"
type input "Bangladesh"
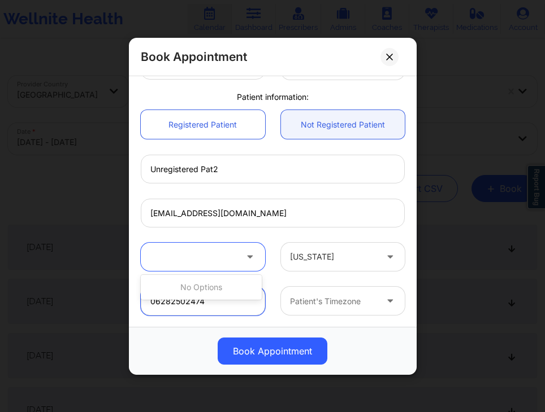
click at [169, 304] on input "06282502474" at bounding box center [203, 301] width 124 height 29
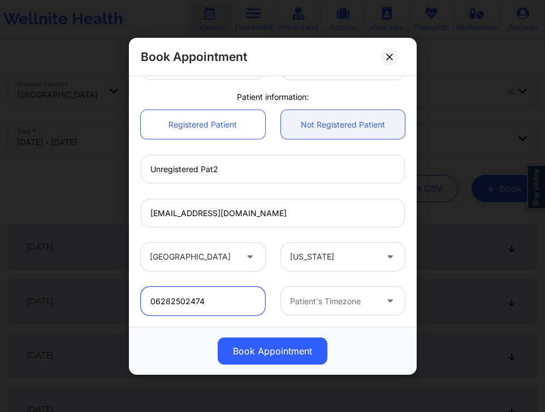
click at [154, 300] on input "06282502474" at bounding box center [203, 301] width 124 height 29
type input "6282502474"
click at [265, 284] on div "6282502474 Patient's Timezone" at bounding box center [273, 301] width 280 height 44
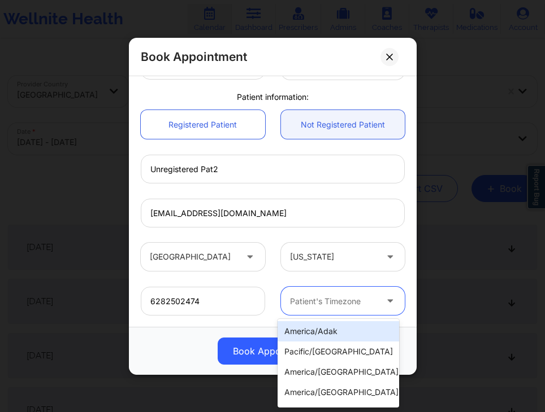
click at [320, 301] on div at bounding box center [332, 301] width 87 height 14
click at [320, 333] on div "america/adak" at bounding box center [337, 331] width 121 height 20
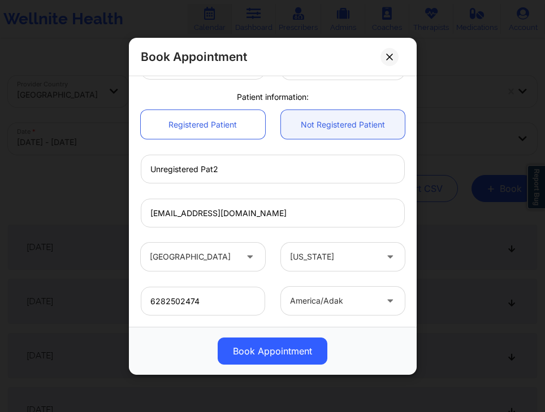
click at [268, 282] on div "6282502474 america/adak" at bounding box center [273, 301] width 280 height 44
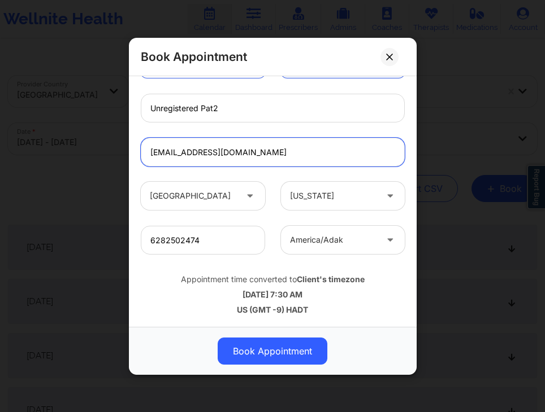
click at [254, 149] on input "unregpt2@well.co" at bounding box center [273, 152] width 264 height 29
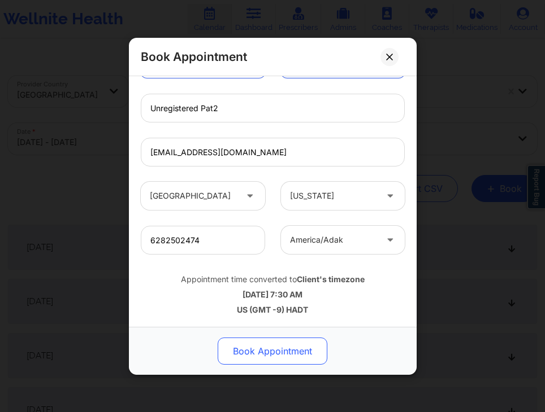
click at [285, 346] on button "Book Appointment" at bounding box center [272, 351] width 110 height 27
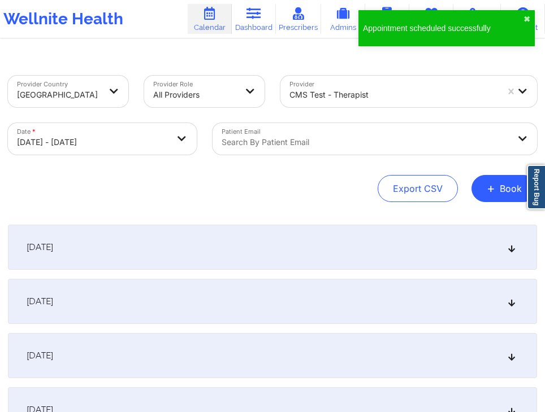
scroll to position [166, 0]
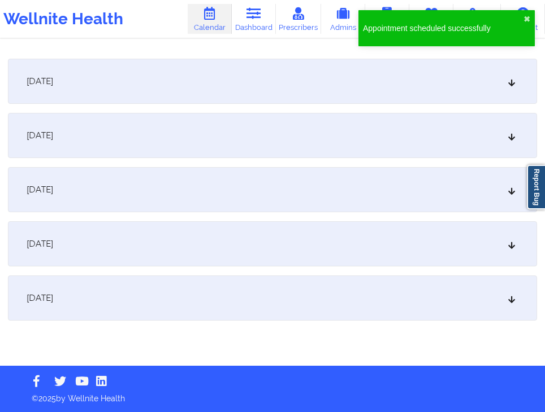
click at [269, 287] on div "[DATE]" at bounding box center [272, 298] width 529 height 45
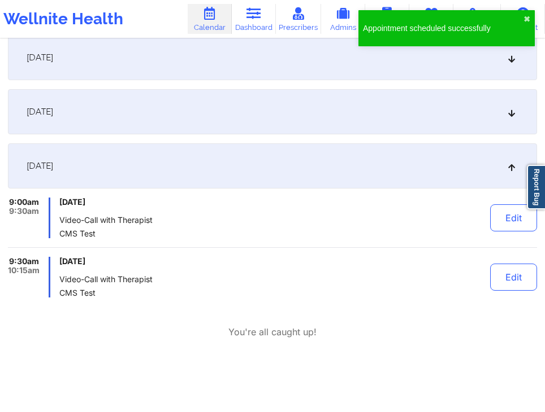
scroll to position [299, 0]
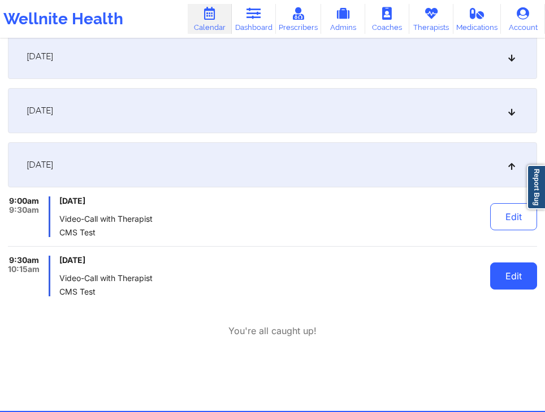
click at [509, 285] on button "Edit" at bounding box center [513, 276] width 47 height 27
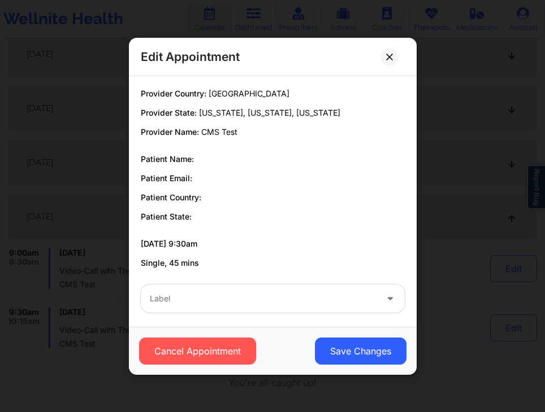
scroll to position [211, 0]
click at [393, 56] on button at bounding box center [389, 56] width 18 height 18
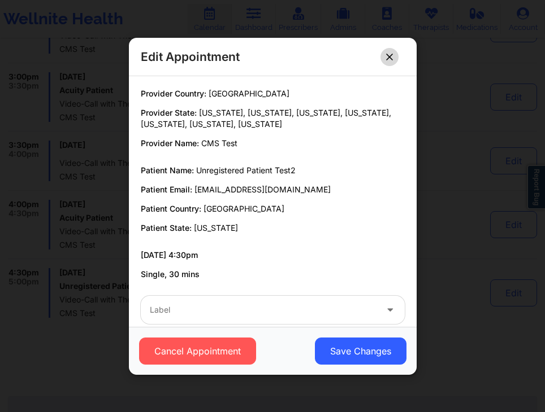
click at [391, 54] on icon at bounding box center [389, 56] width 6 height 6
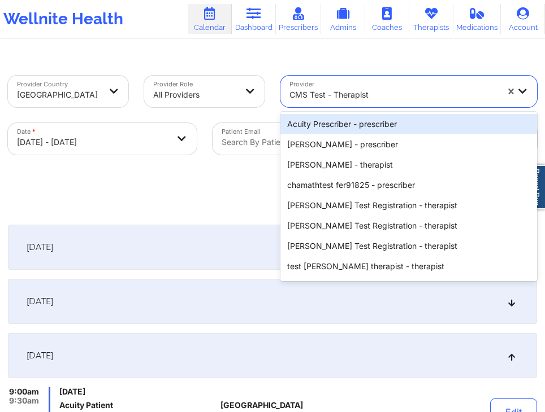
click at [378, 87] on div "CMS Test - therapist" at bounding box center [393, 94] width 208 height 25
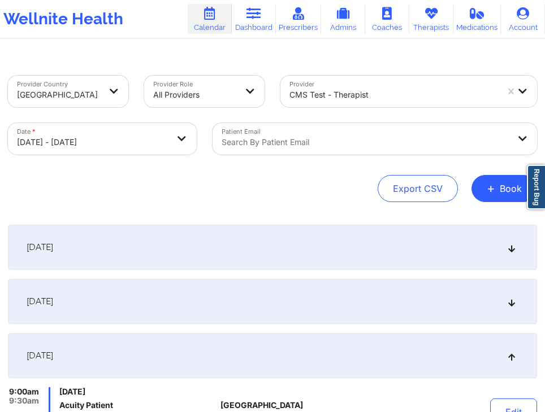
click at [507, 185] on button "+ Book" at bounding box center [504, 188] width 66 height 27
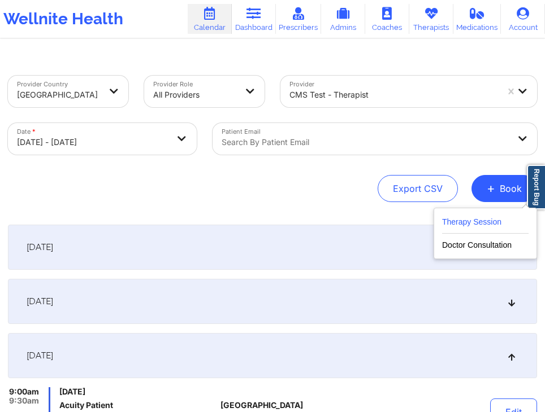
click at [478, 224] on button "Therapy Session" at bounding box center [485, 224] width 86 height 19
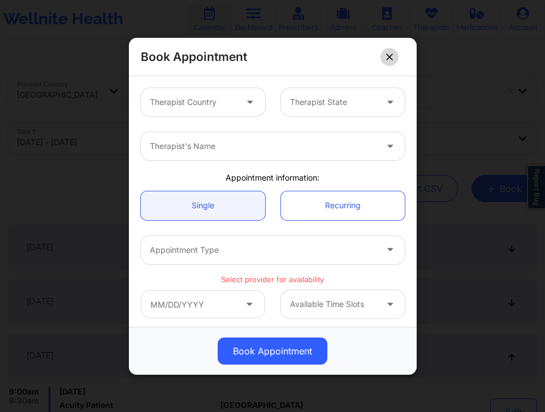
click at [388, 55] on icon at bounding box center [389, 56] width 7 height 7
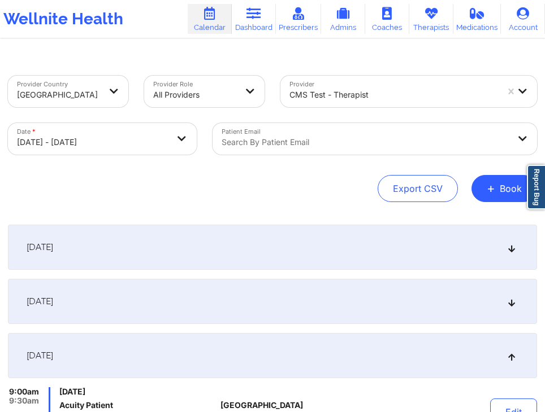
click at [310, 127] on div "Search by patient email" at bounding box center [361, 139] width 298 height 32
click at [165, 194] on div "Export CSV + Book" at bounding box center [272, 188] width 529 height 27
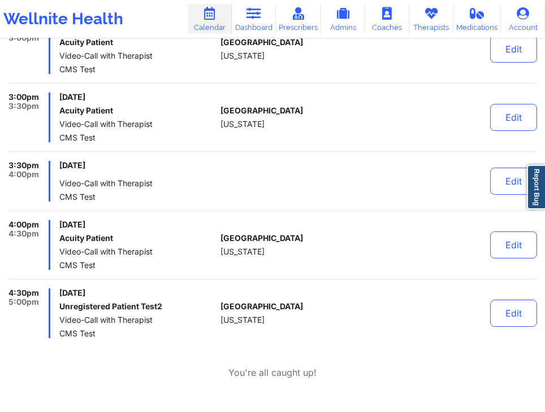
scroll to position [698, 0]
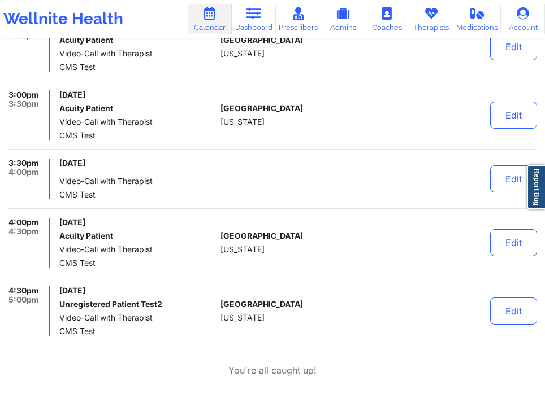
click at [84, 215] on div "9:00am 9:30am [DATE] Acuity Patient Video-Call with Therapist CMS Test [GEOGRAP…" at bounding box center [272, 12] width 529 height 647
click at [71, 162] on span "[DATE]" at bounding box center [137, 163] width 156 height 9
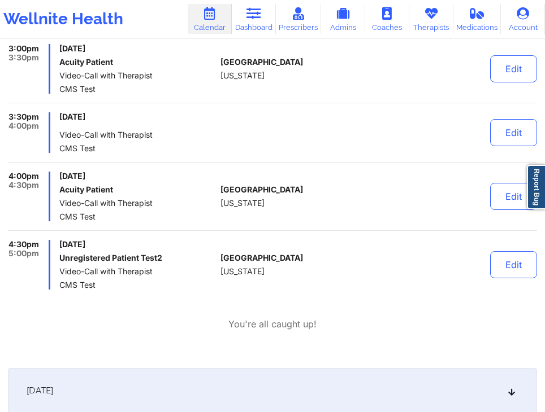
scroll to position [745, 0]
click at [175, 251] on div "[DATE] Unregistered Patient Test2 Video-Call with Therapist CMS Test" at bounding box center [137, 264] width 156 height 50
drag, startPoint x: 60, startPoint y: 254, endPoint x: 163, endPoint y: 258, distance: 102.9
click at [163, 258] on h6 "Unregistered Patient Test2" at bounding box center [137, 257] width 156 height 9
click at [299, 256] on div "[GEOGRAPHIC_DATA] [US_STATE]" at bounding box center [270, 264] width 100 height 50
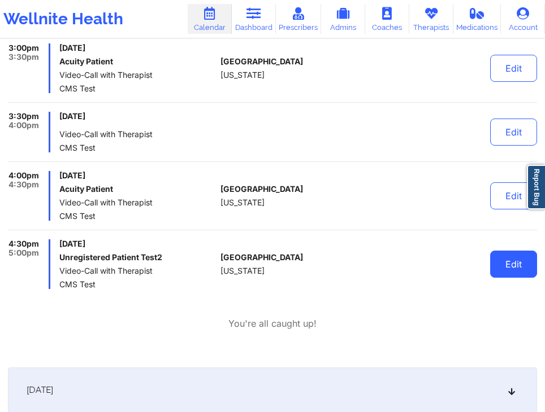
click at [505, 274] on button "Edit" at bounding box center [513, 264] width 47 height 27
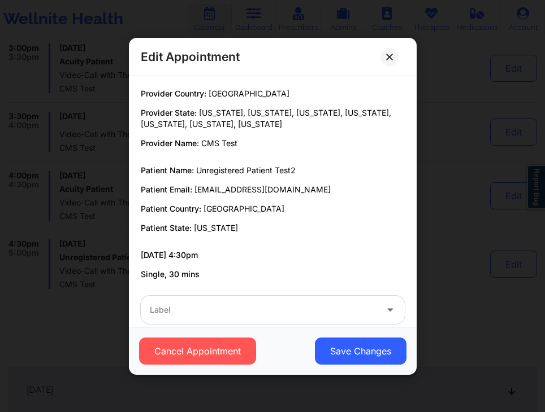
click at [267, 193] on span "[EMAIL_ADDRESS][DOMAIN_NAME]" at bounding box center [262, 190] width 136 height 10
click at [194, 189] on span "[EMAIL_ADDRESS][DOMAIN_NAME]" at bounding box center [262, 190] width 136 height 10
click at [314, 40] on div "Edit Appointment" at bounding box center [273, 57] width 288 height 38
click at [264, 41] on div "Edit Appointment" at bounding box center [273, 57] width 288 height 38
